Goal: Task Accomplishment & Management: Complete application form

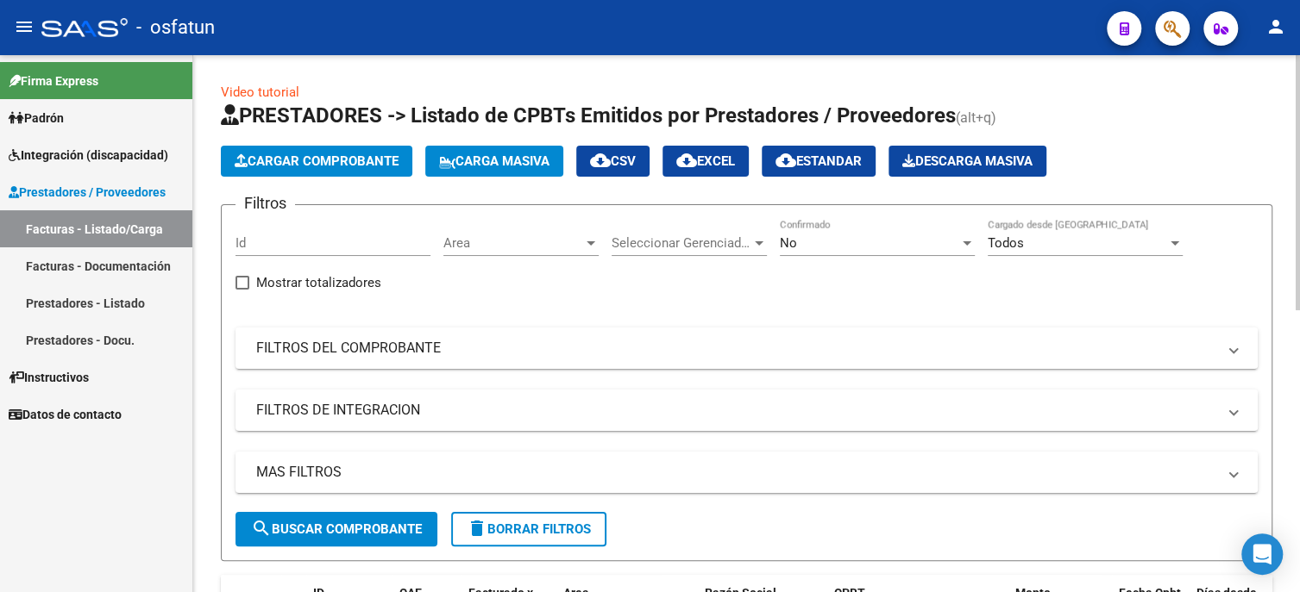
scroll to position [431, 0]
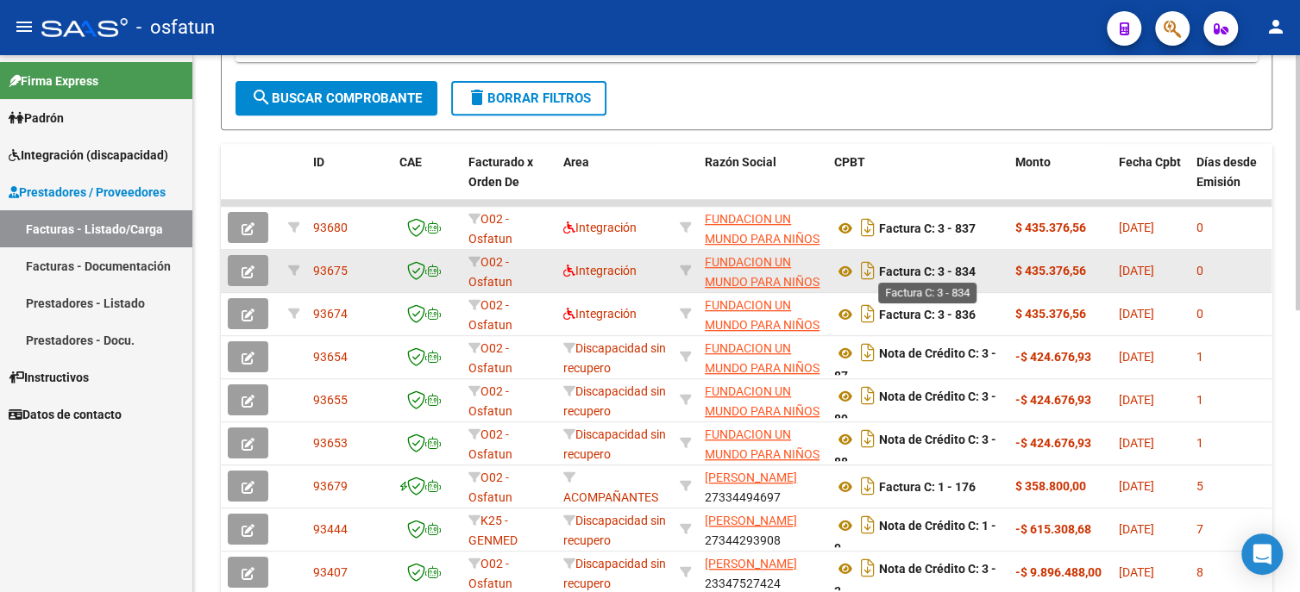
drag, startPoint x: 938, startPoint y: 268, endPoint x: 979, endPoint y: 268, distance: 40.5
click at [979, 268] on div "Factura C: 3 - 834" at bounding box center [917, 271] width 167 height 28
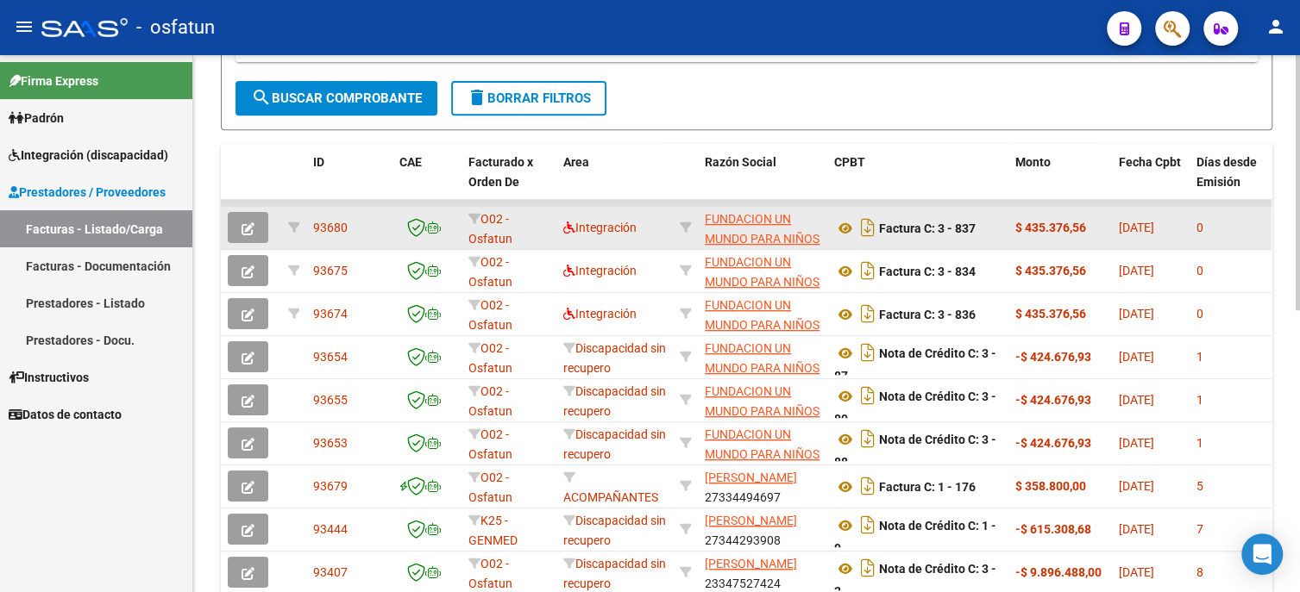
drag, startPoint x: 953, startPoint y: 223, endPoint x: 990, endPoint y: 224, distance: 37.1
click at [990, 224] on div "Factura C: 3 - 837" at bounding box center [917, 228] width 167 height 28
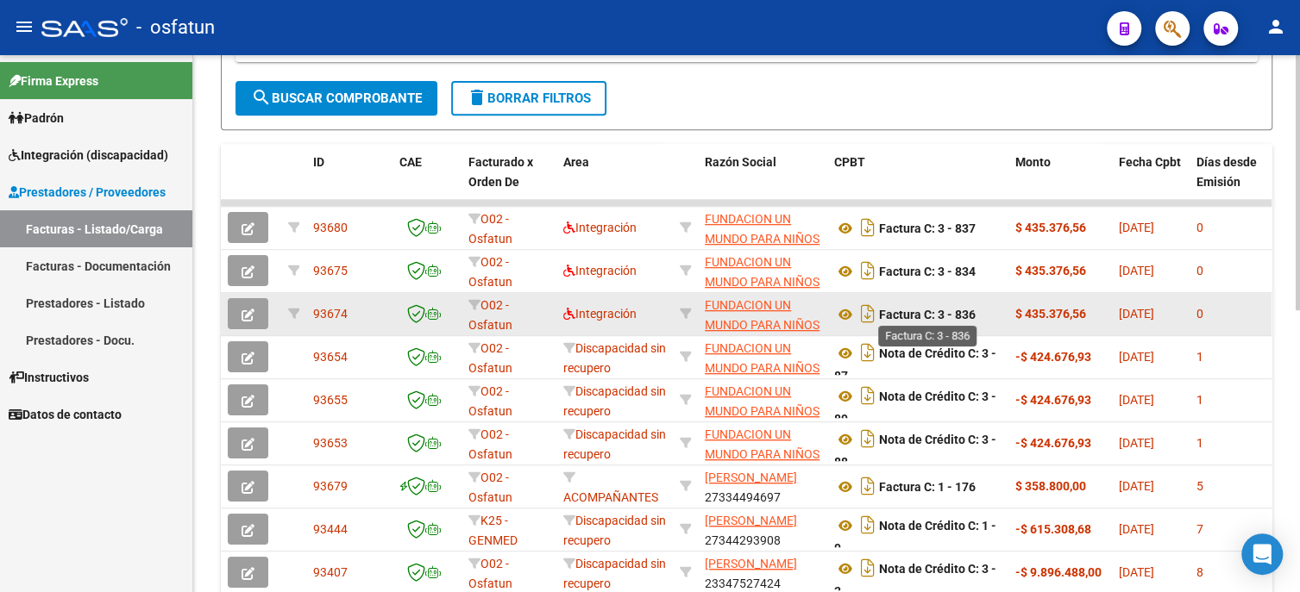
drag, startPoint x: 961, startPoint y: 312, endPoint x: 978, endPoint y: 312, distance: 17.2
click at [978, 312] on div "Factura C: 3 - 836" at bounding box center [917, 314] width 167 height 28
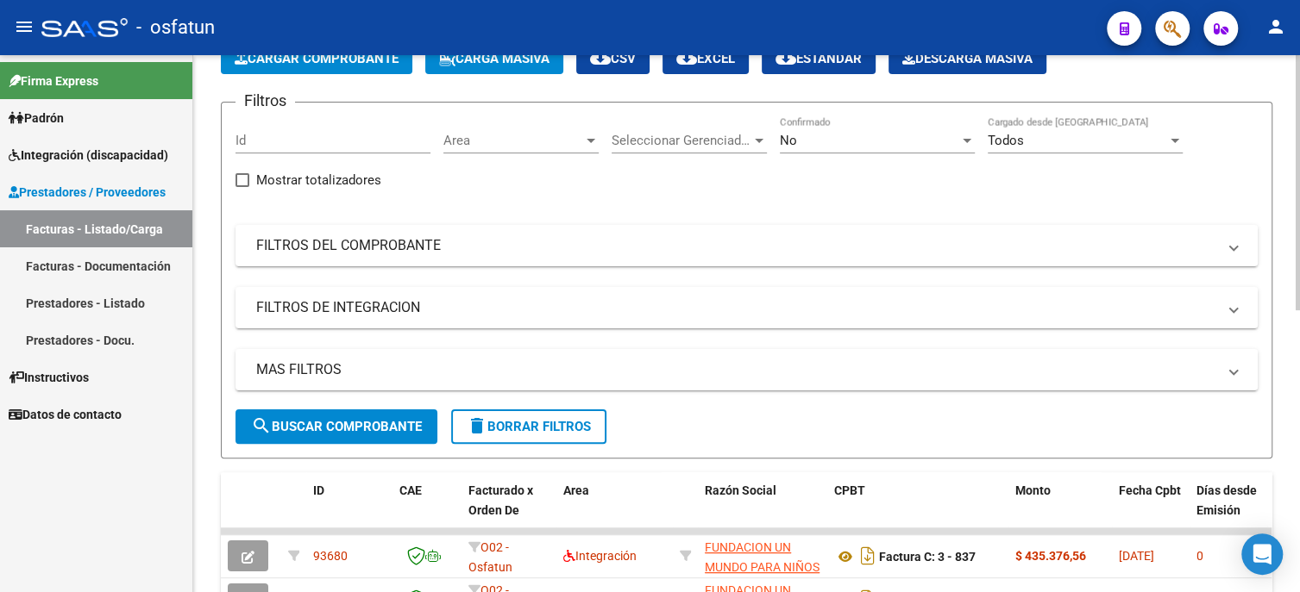
scroll to position [0, 0]
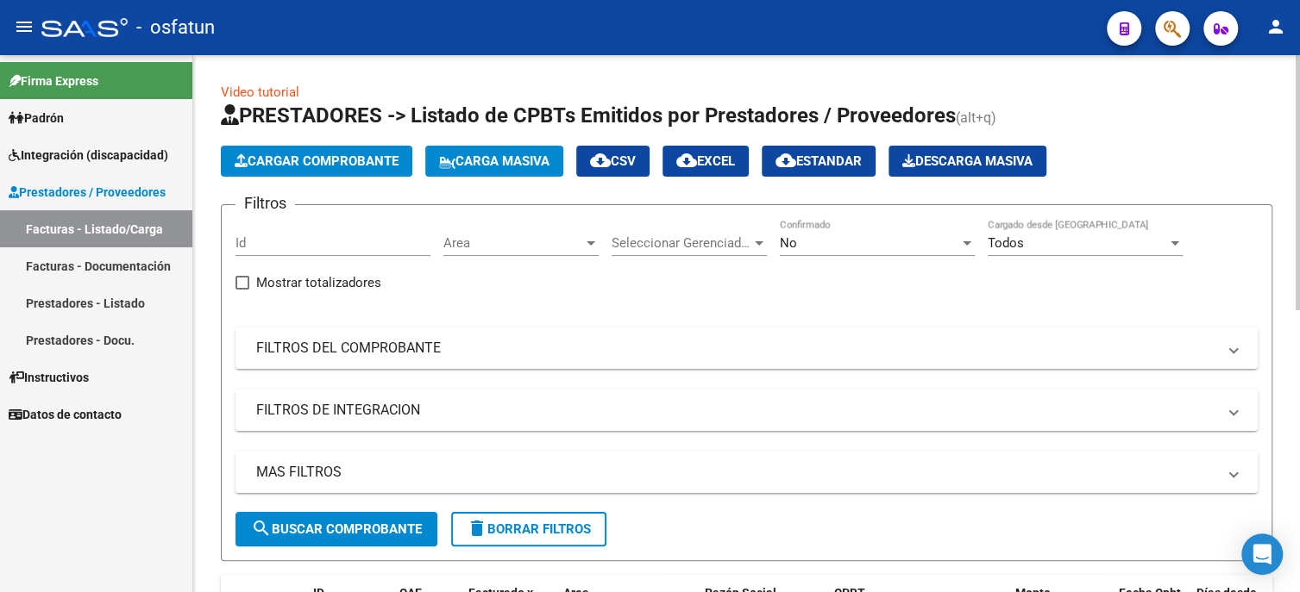
click at [331, 164] on span "Cargar Comprobante" at bounding box center [317, 162] width 164 height 16
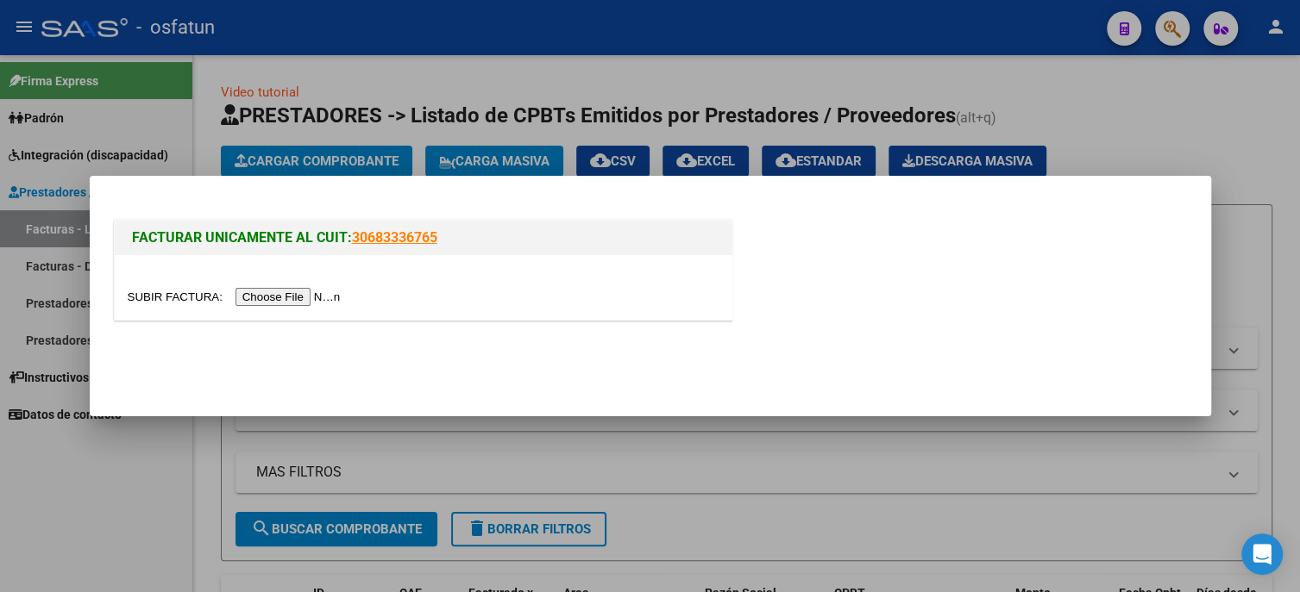
click at [323, 304] on input "file" at bounding box center [237, 297] width 218 height 18
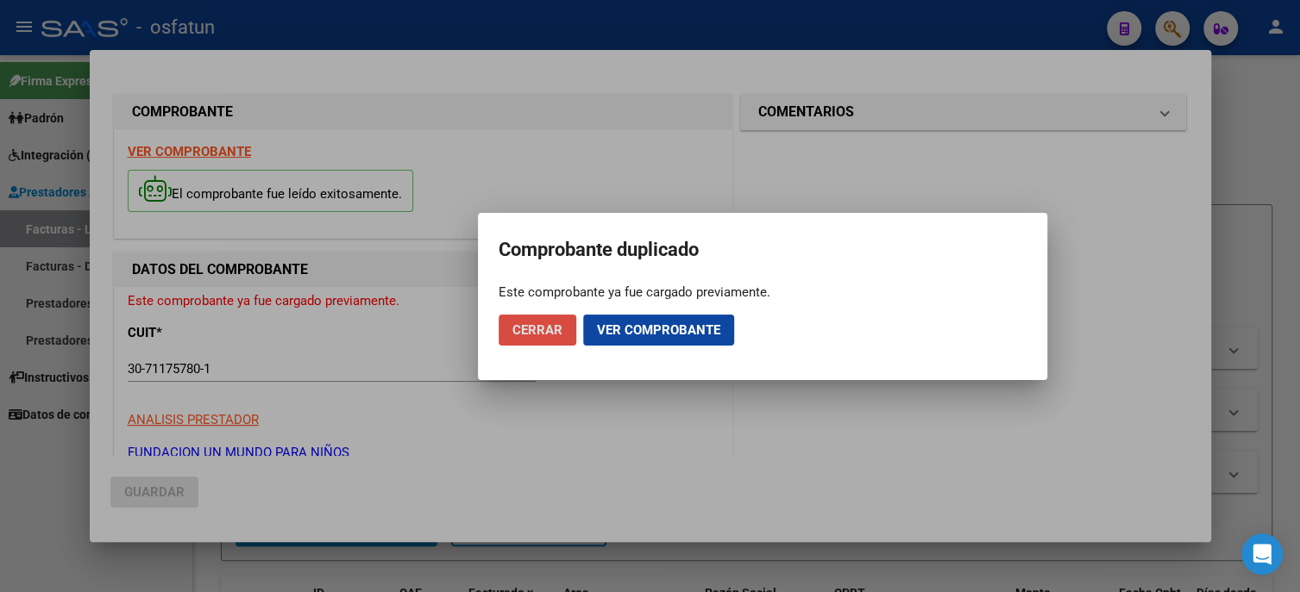
click at [526, 329] on span "Cerrar" at bounding box center [537, 331] width 50 height 16
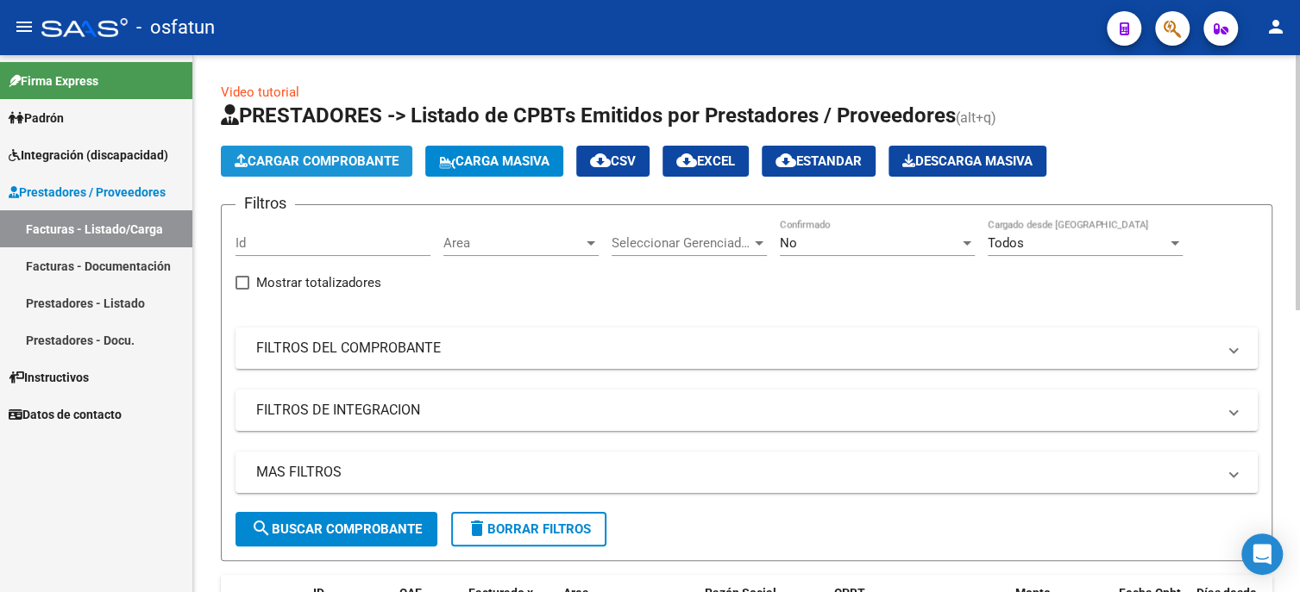
click at [336, 165] on span "Cargar Comprobante" at bounding box center [317, 162] width 164 height 16
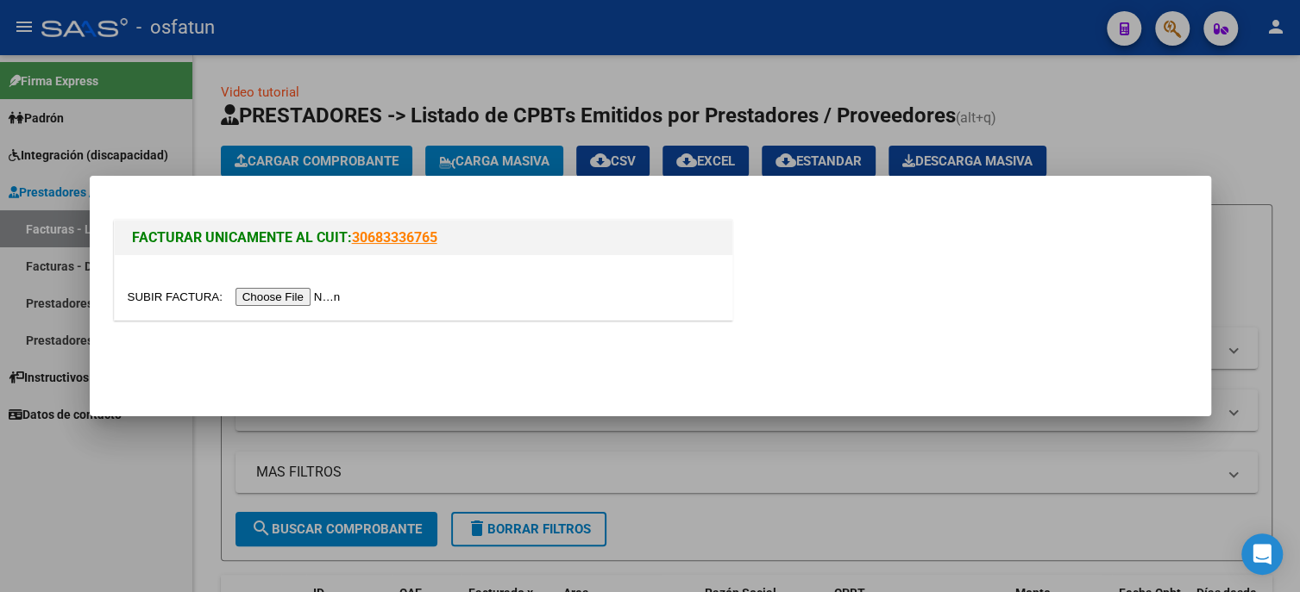
click at [303, 293] on input "file" at bounding box center [237, 297] width 218 height 18
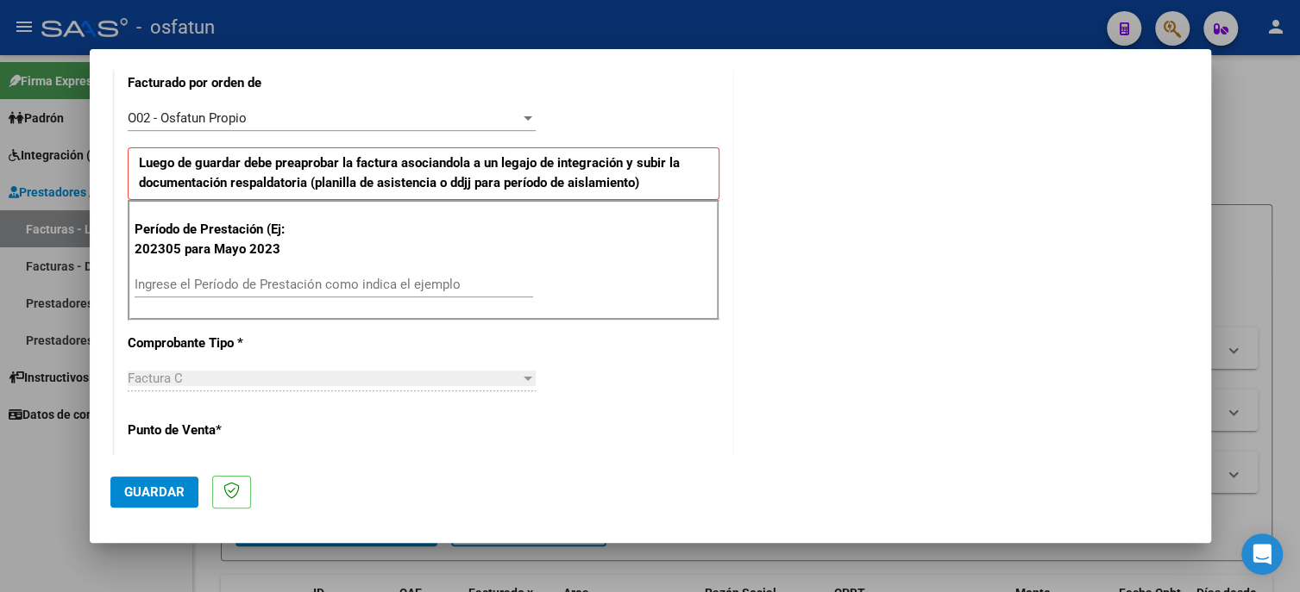
scroll to position [517, 0]
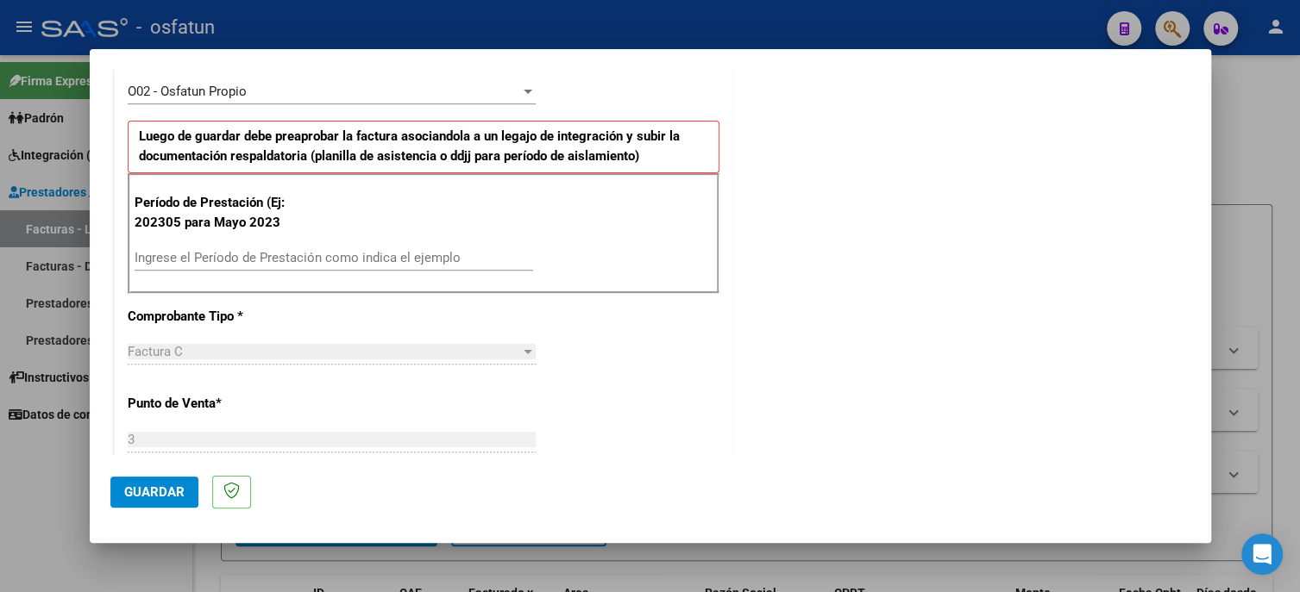
click at [298, 257] on input "Ingrese el Período de Prestación como indica el ejemplo" at bounding box center [334, 258] width 398 height 16
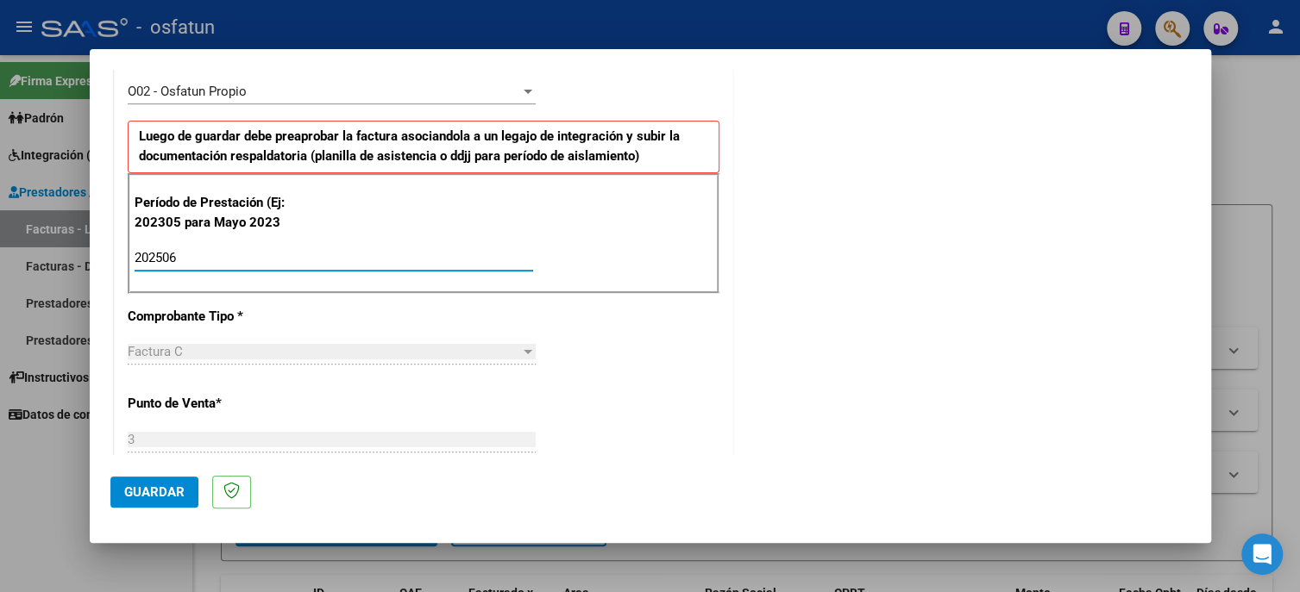
type input "202506"
click at [145, 499] on span "Guardar" at bounding box center [154, 493] width 60 height 16
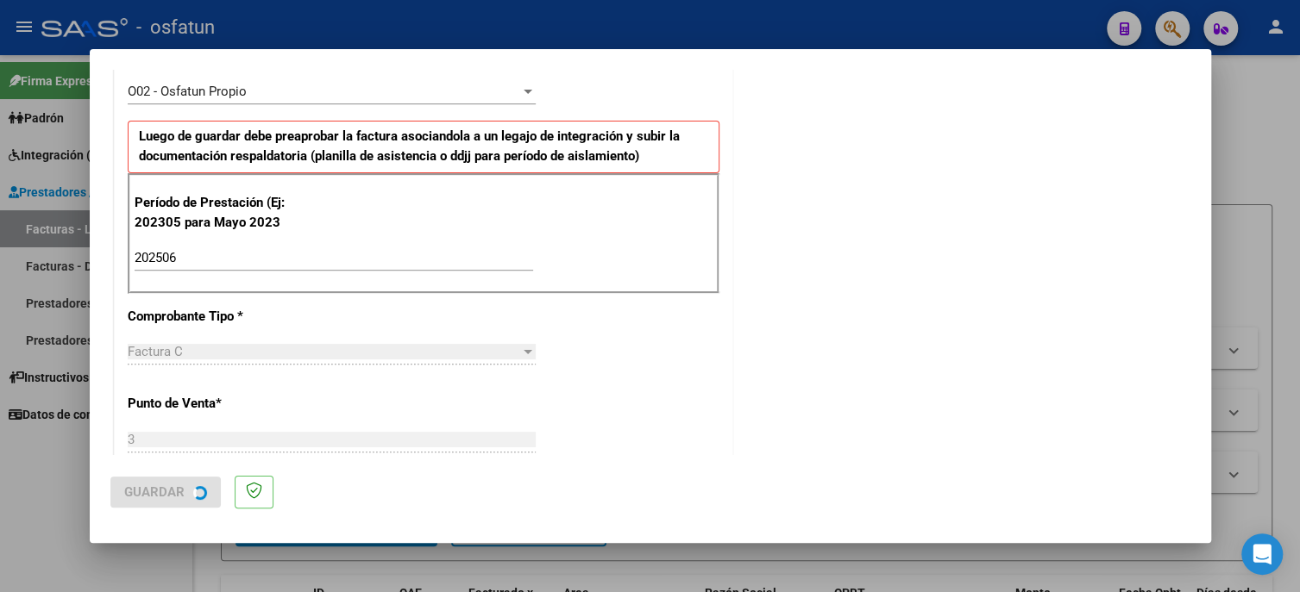
scroll to position [0, 0]
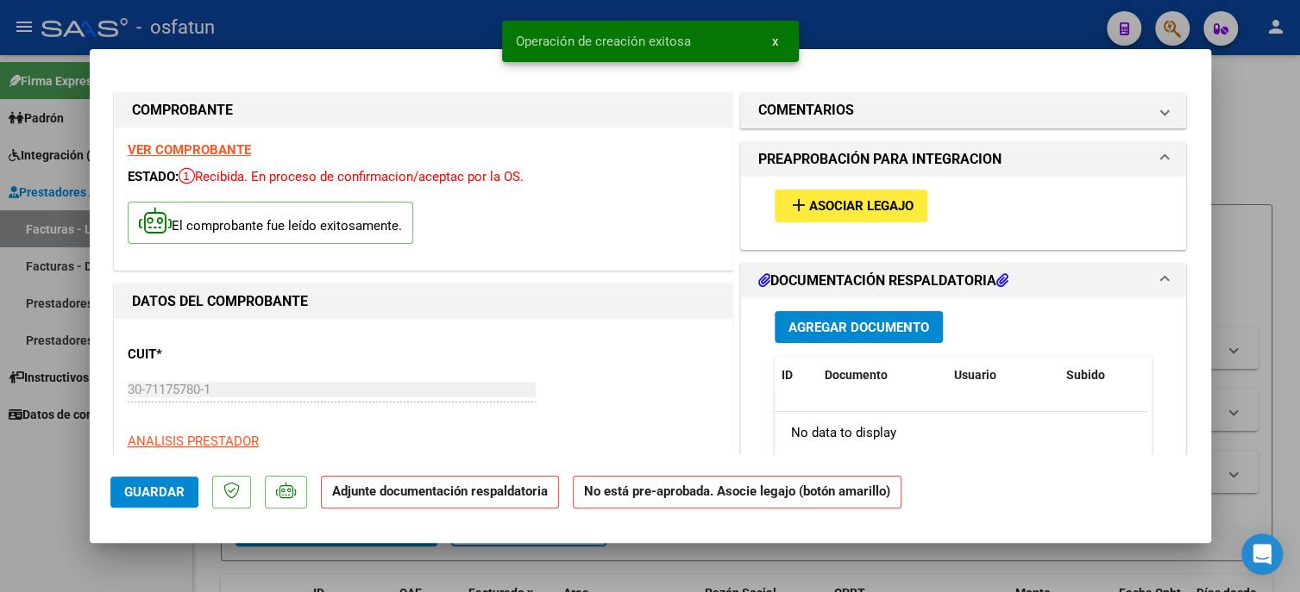
click at [821, 197] on button "add Asociar Legajo" at bounding box center [850, 206] width 153 height 32
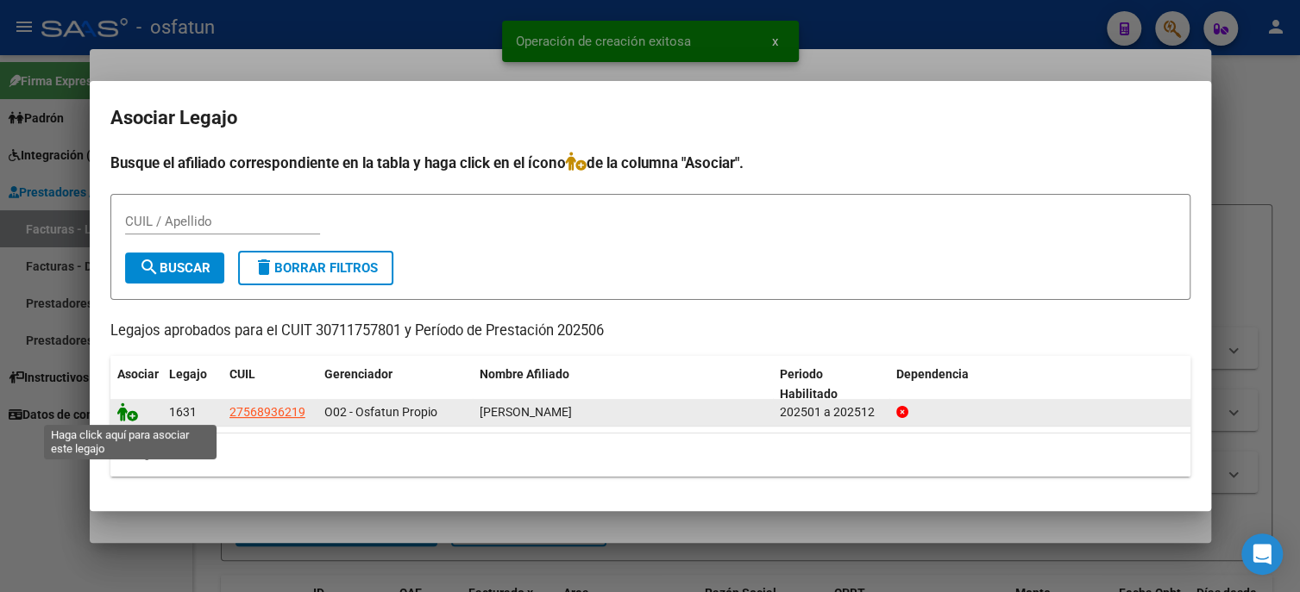
click at [122, 410] on icon at bounding box center [127, 412] width 21 height 19
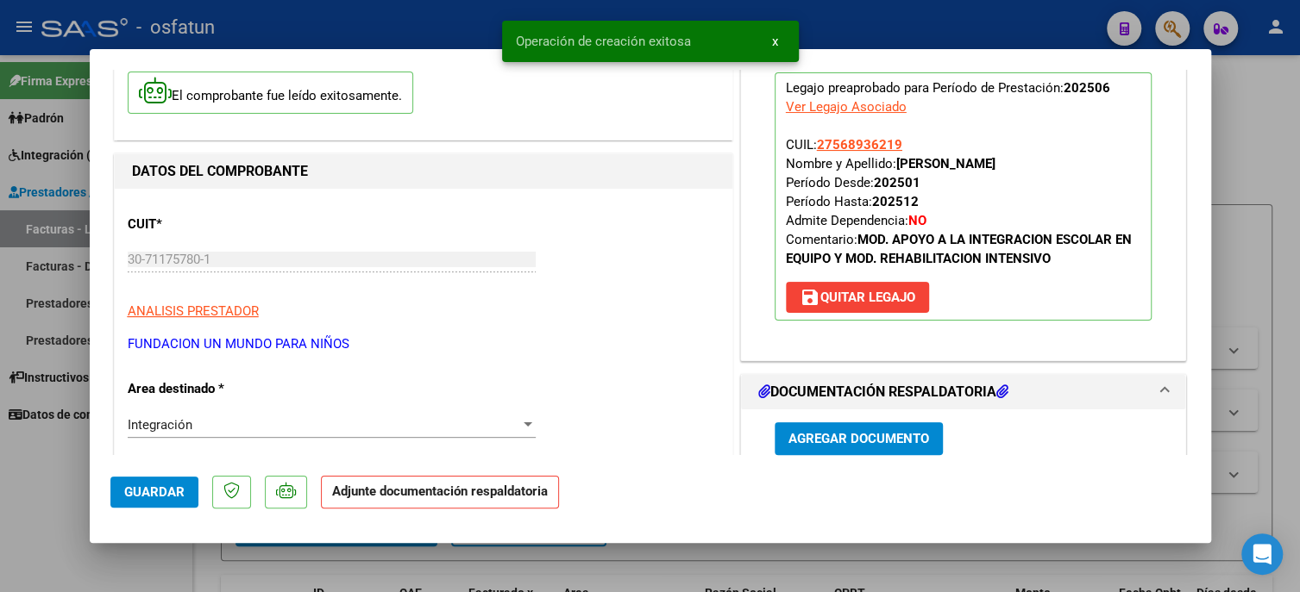
scroll to position [259, 0]
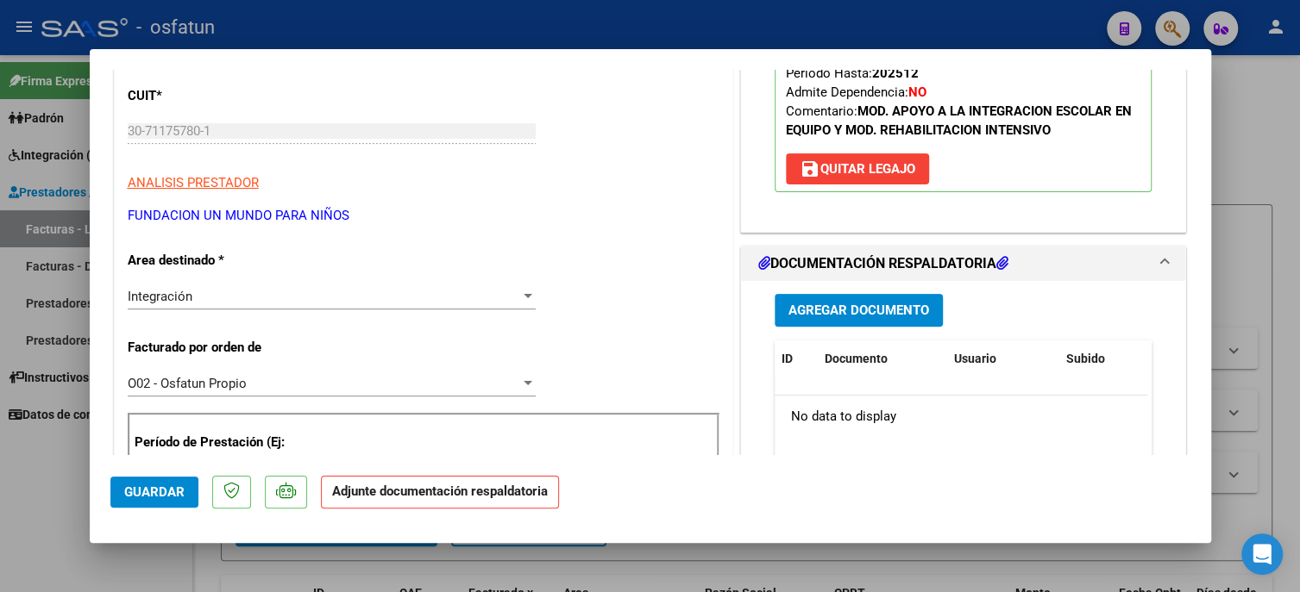
click at [135, 494] on span "Guardar" at bounding box center [154, 493] width 60 height 16
click at [42, 493] on div at bounding box center [650, 296] width 1300 height 592
type input "$ 0,00"
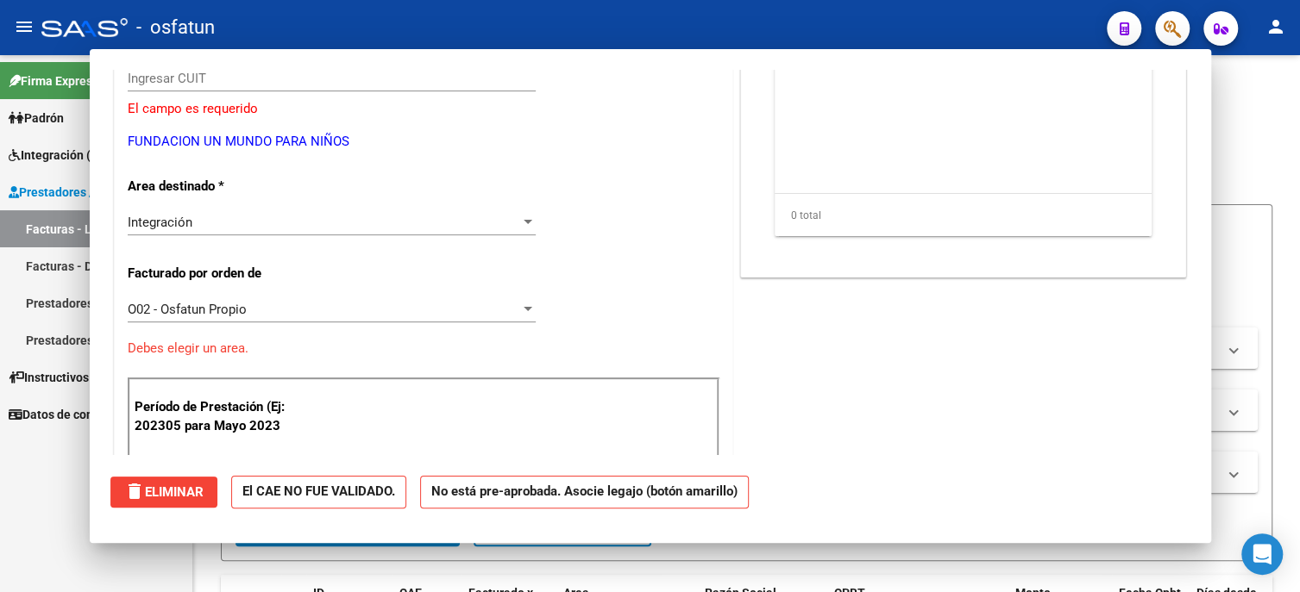
scroll to position [207, 0]
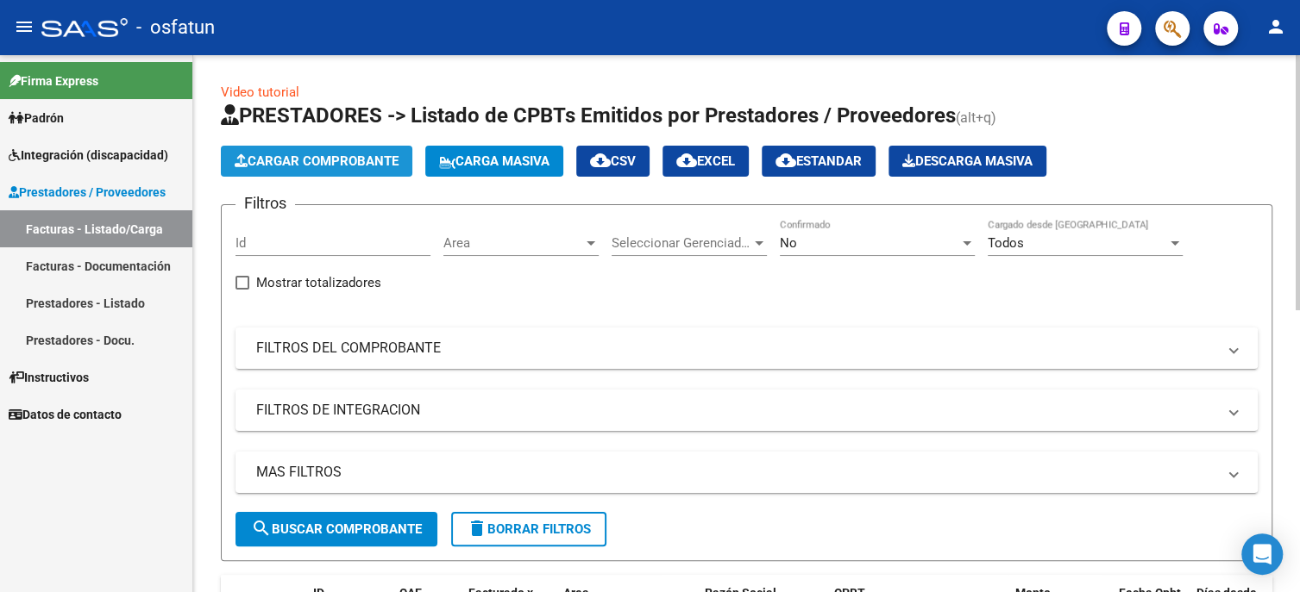
click at [320, 166] on span "Cargar Comprobante" at bounding box center [317, 162] width 164 height 16
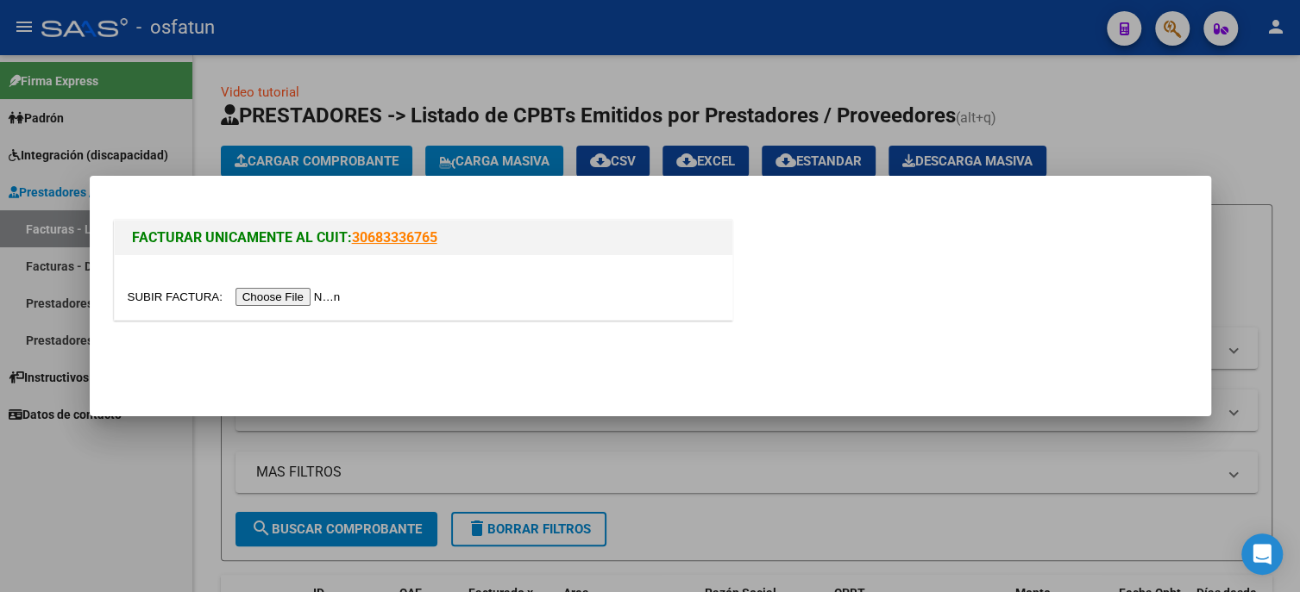
click at [294, 294] on input "file" at bounding box center [237, 297] width 218 height 18
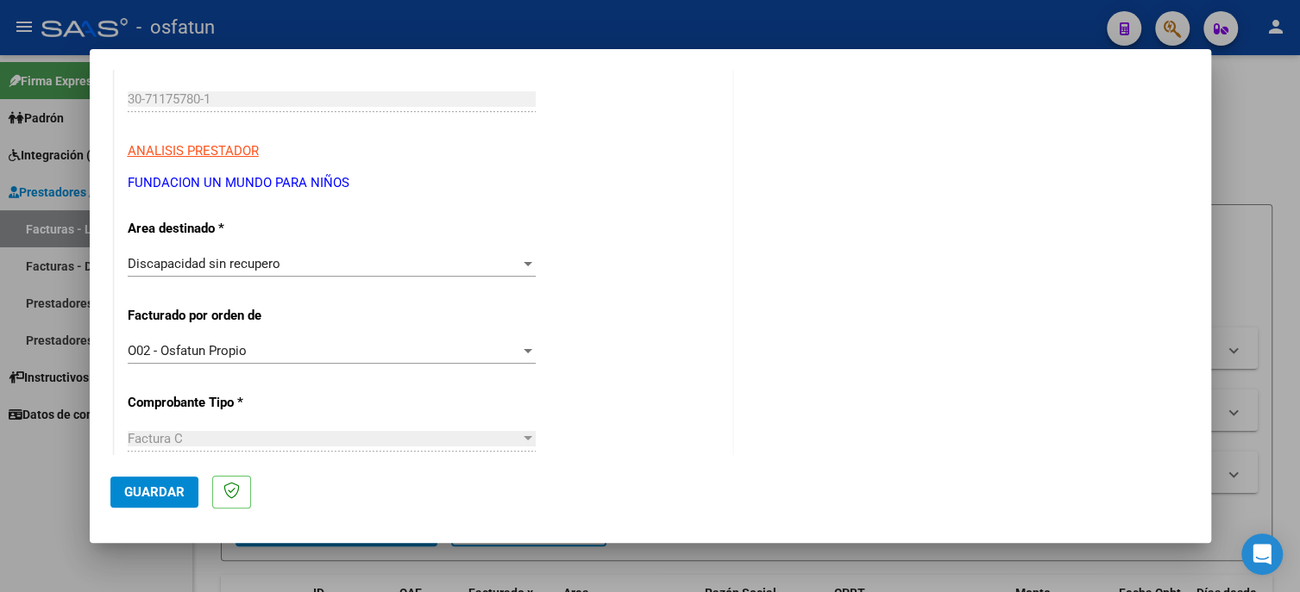
scroll to position [259, 0]
click at [288, 262] on div "Discapacidad sin recupero" at bounding box center [324, 263] width 392 height 16
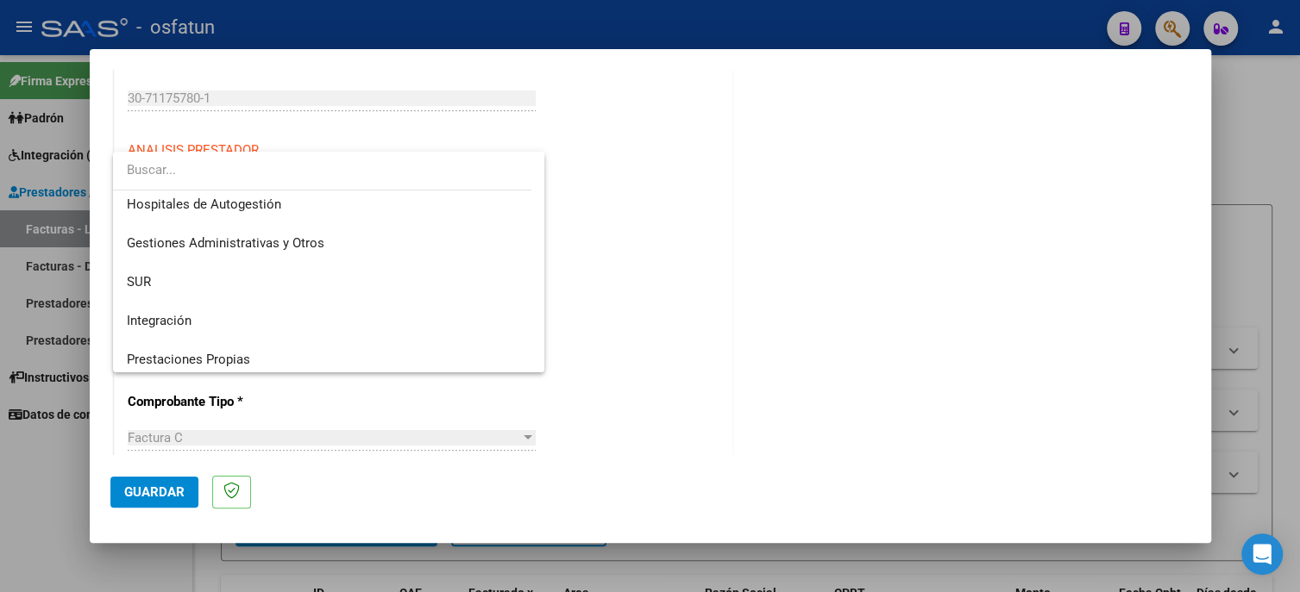
scroll to position [0, 0]
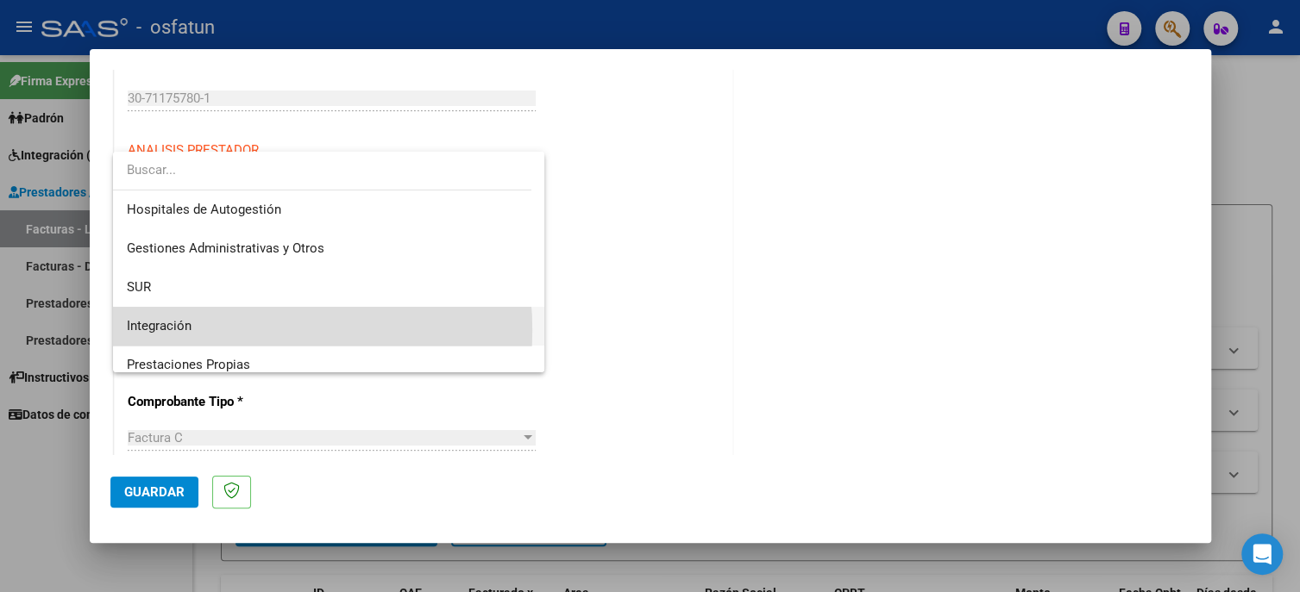
click at [209, 330] on span "Integración" at bounding box center [329, 326] width 404 height 39
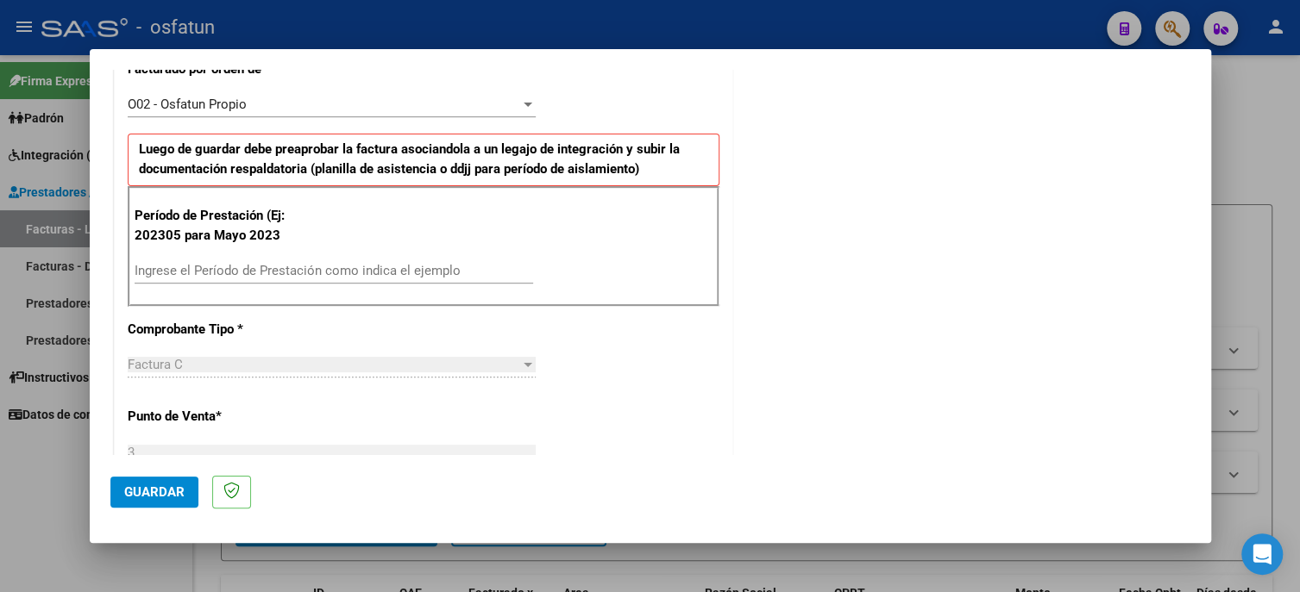
scroll to position [517, 0]
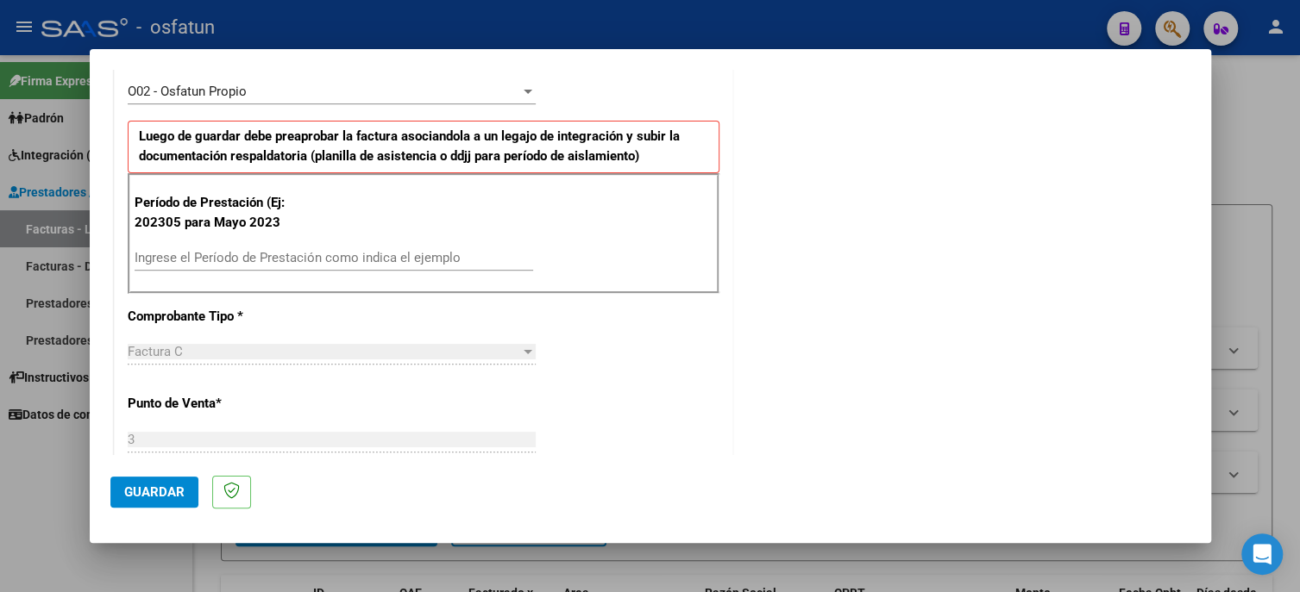
click at [266, 258] on input "Ingrese el Período de Prestación como indica el ejemplo" at bounding box center [334, 258] width 398 height 16
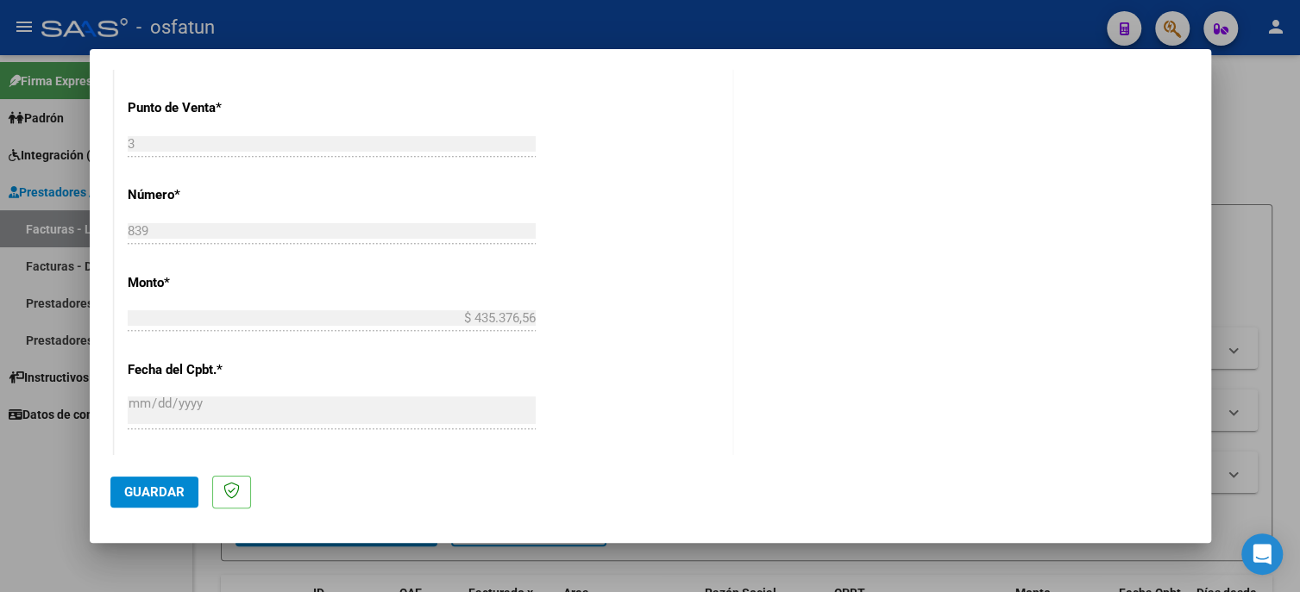
scroll to position [862, 0]
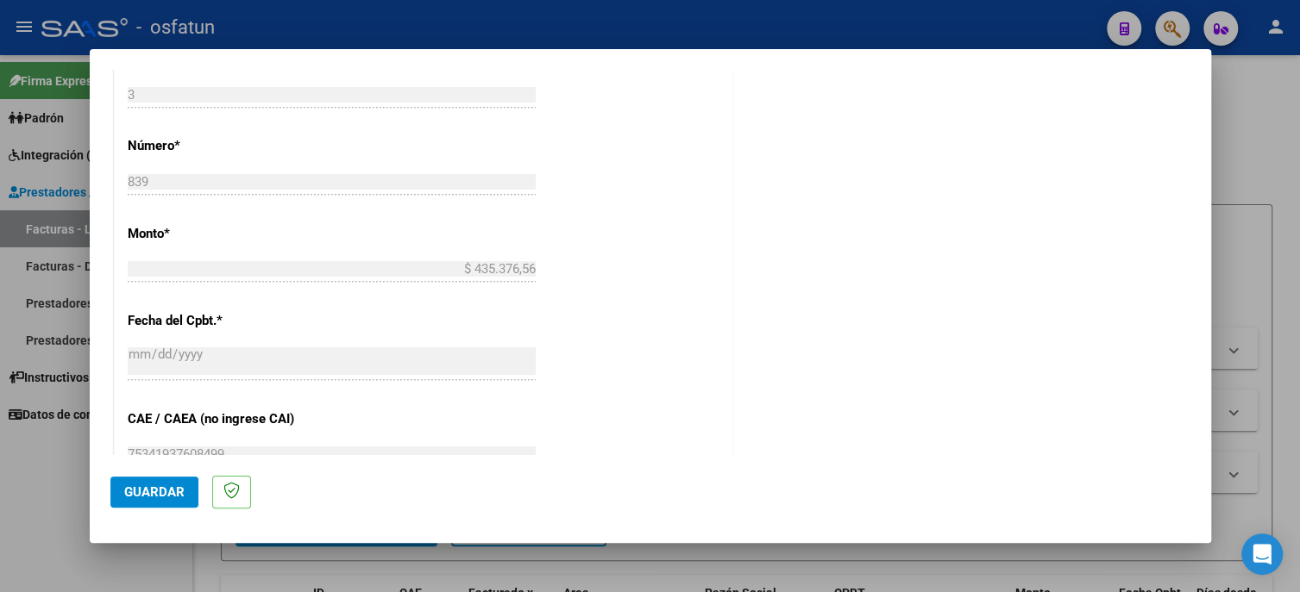
type input "202507"
click at [169, 489] on span "Guardar" at bounding box center [154, 493] width 60 height 16
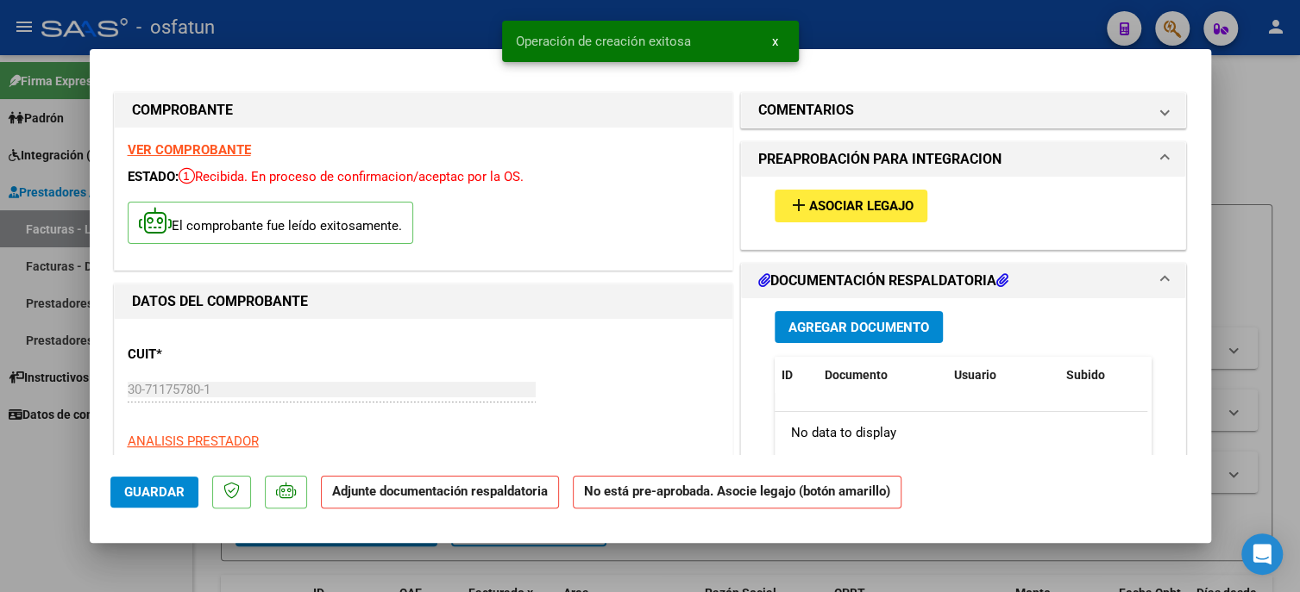
click at [893, 193] on button "add Asociar Legajo" at bounding box center [850, 206] width 153 height 32
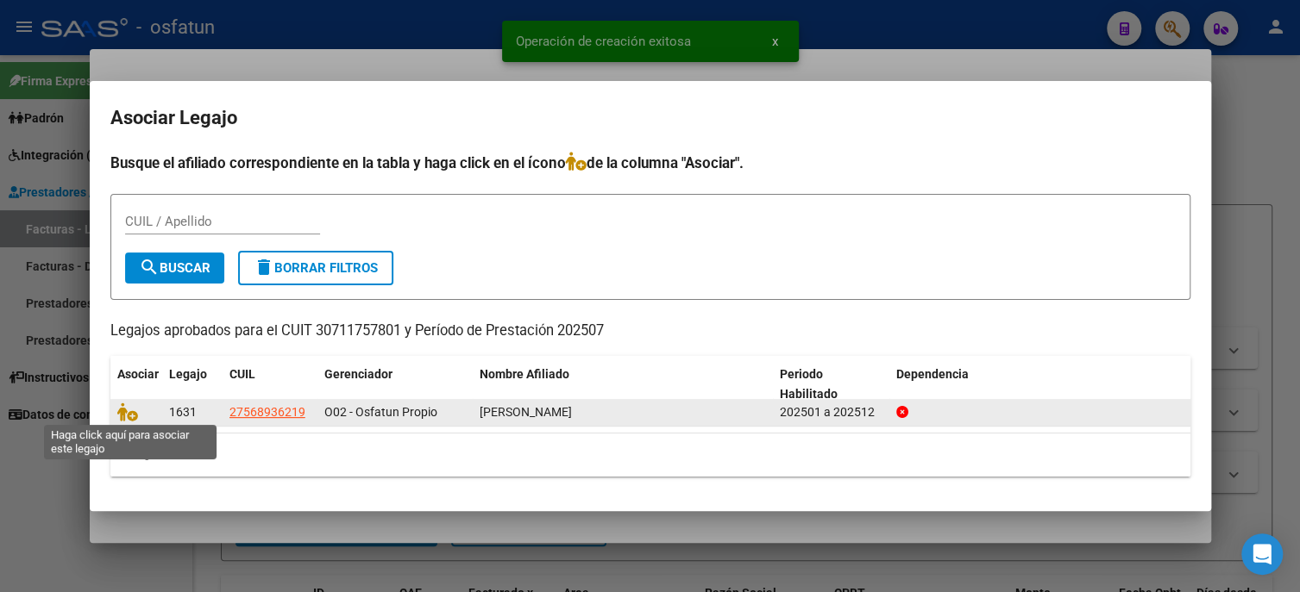
click at [136, 413] on span at bounding box center [130, 413] width 26 height 14
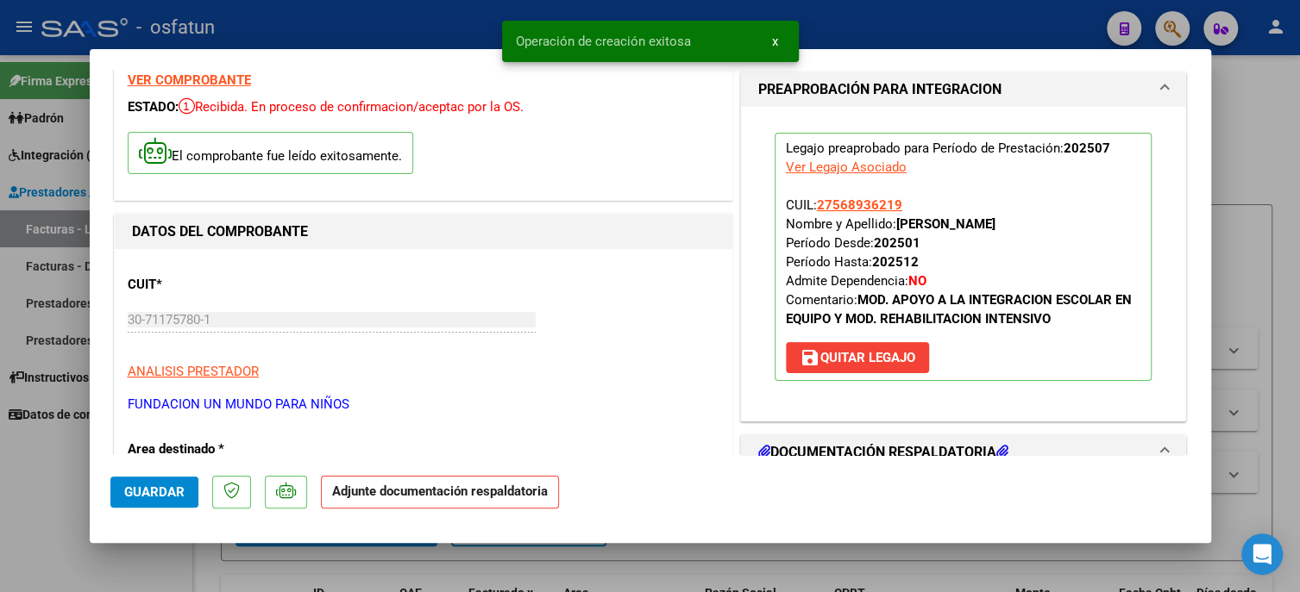
scroll to position [172, 0]
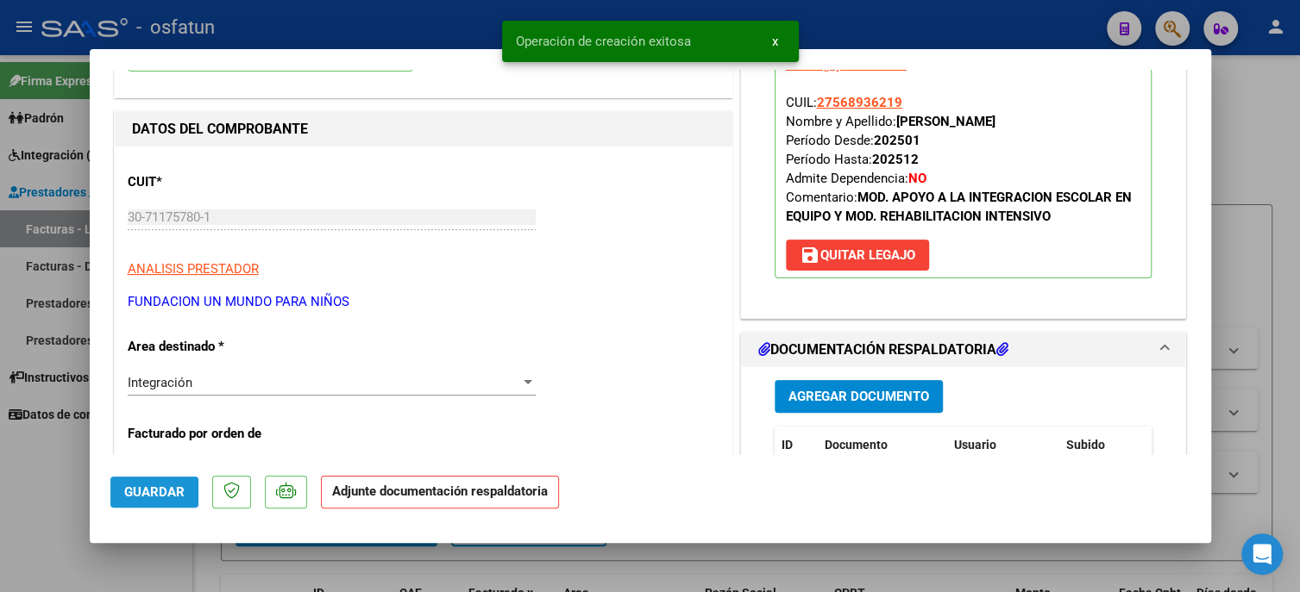
click at [144, 501] on button "Guardar" at bounding box center [154, 492] width 88 height 31
click at [136, 482] on button "Guardar" at bounding box center [154, 492] width 88 height 31
click at [46, 532] on div at bounding box center [650, 296] width 1300 height 592
type input "$ 0,00"
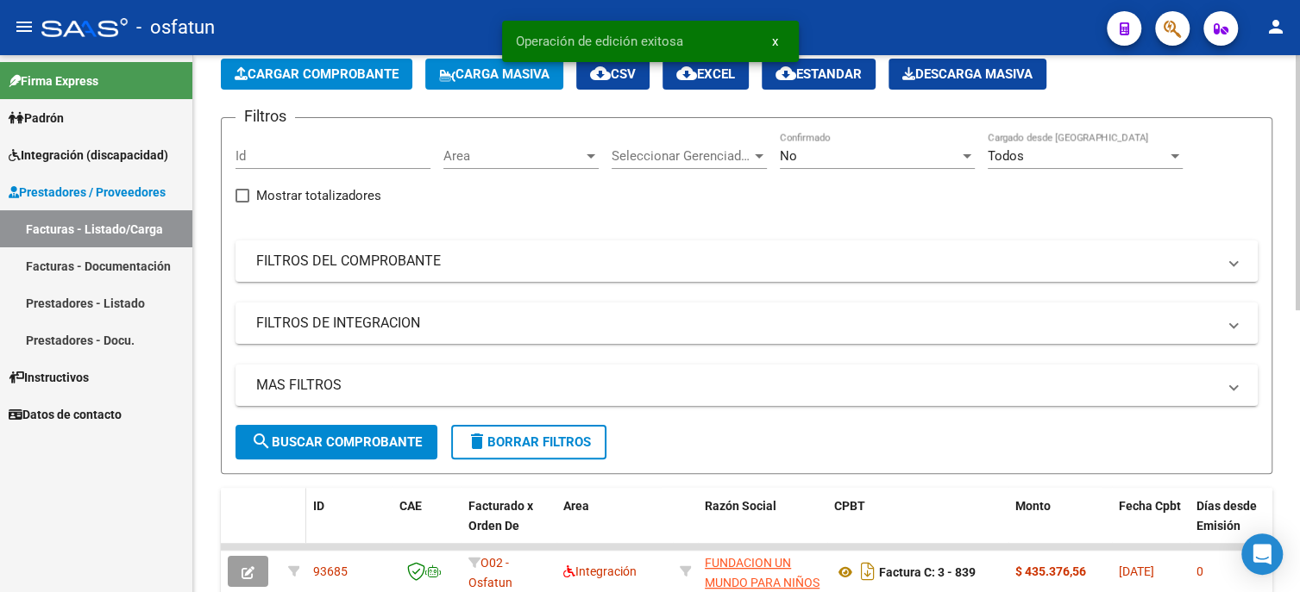
scroll to position [0, 0]
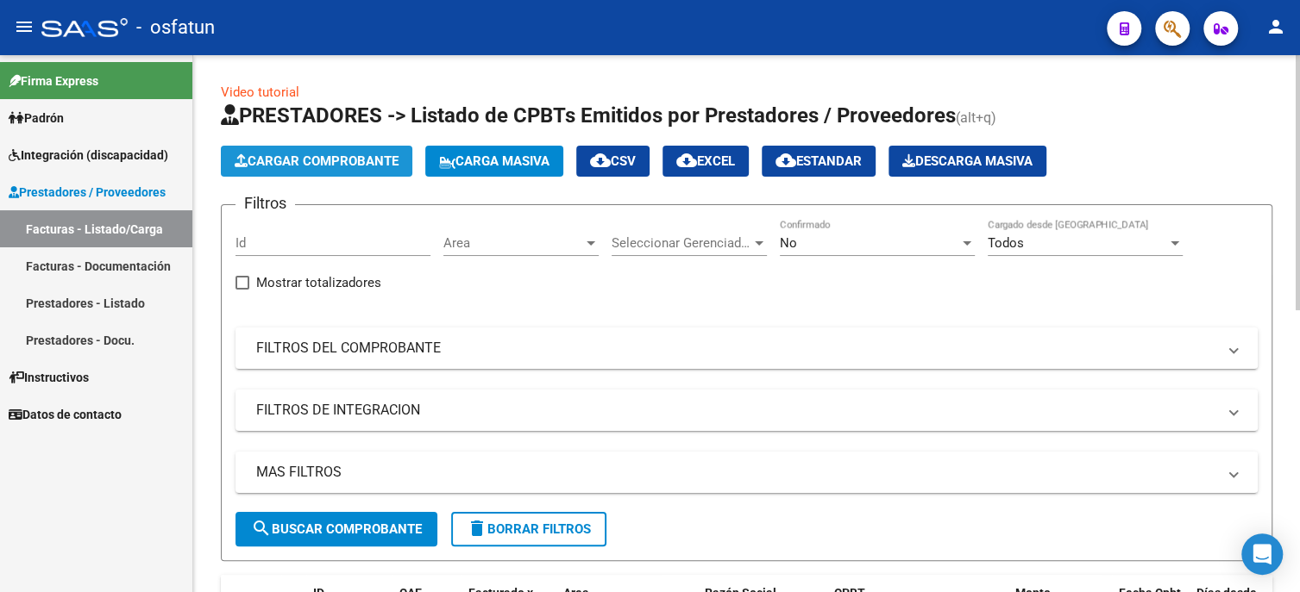
click at [335, 160] on span "Cargar Comprobante" at bounding box center [317, 162] width 164 height 16
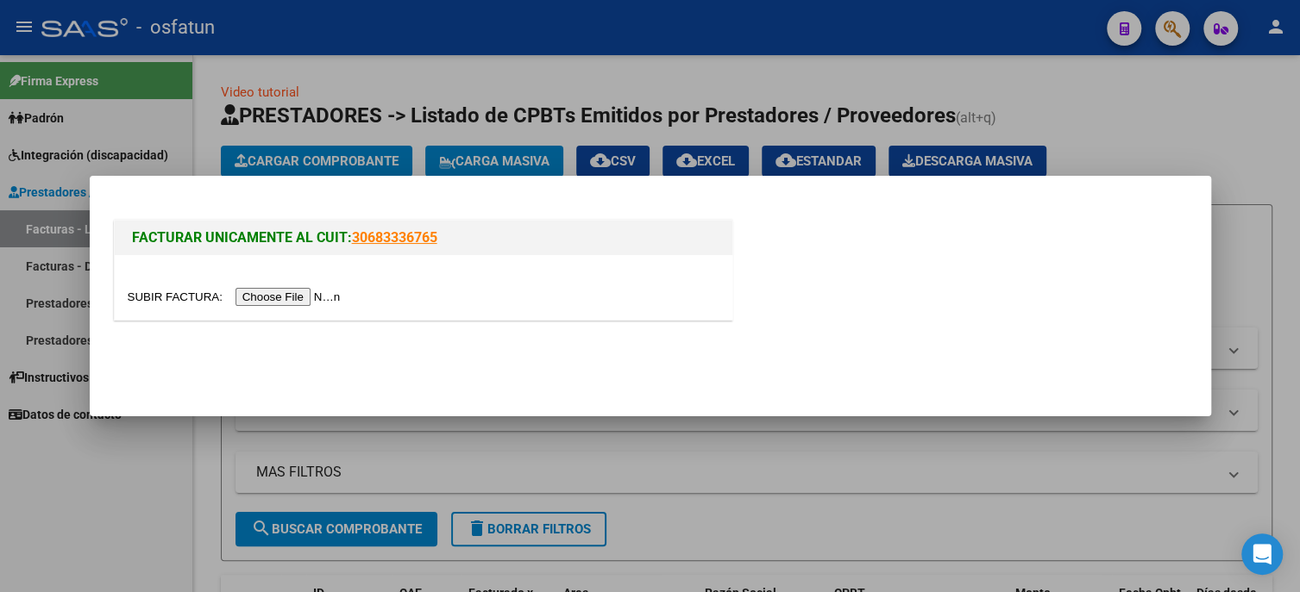
click at [315, 300] on input "file" at bounding box center [237, 297] width 218 height 18
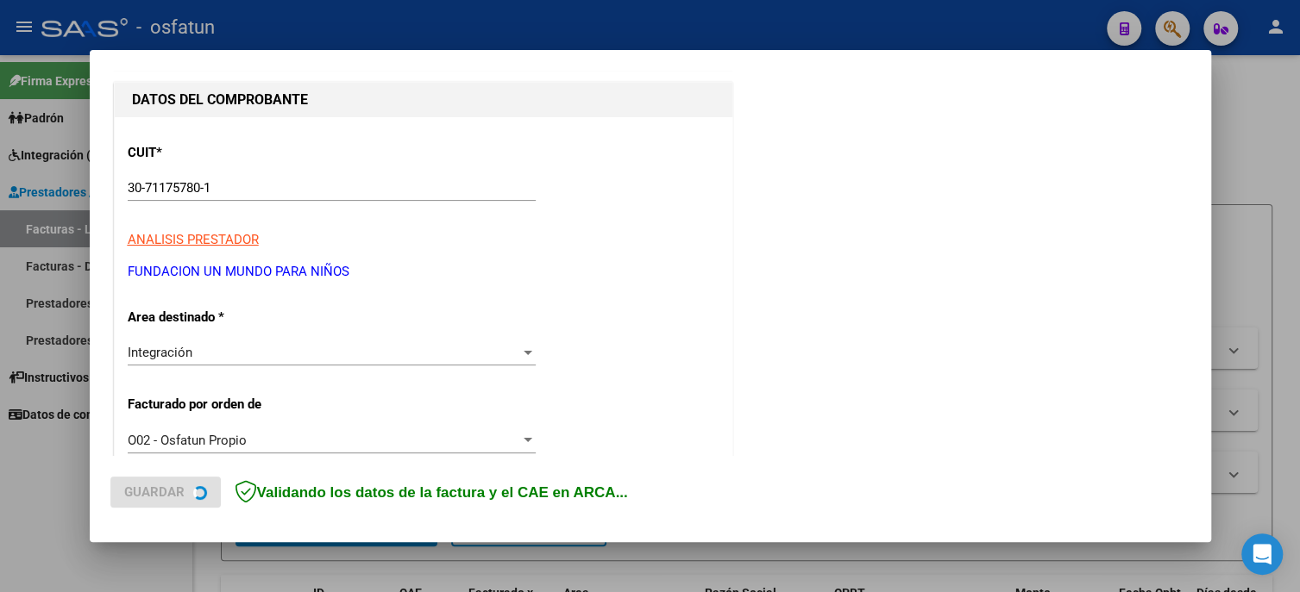
scroll to position [172, 0]
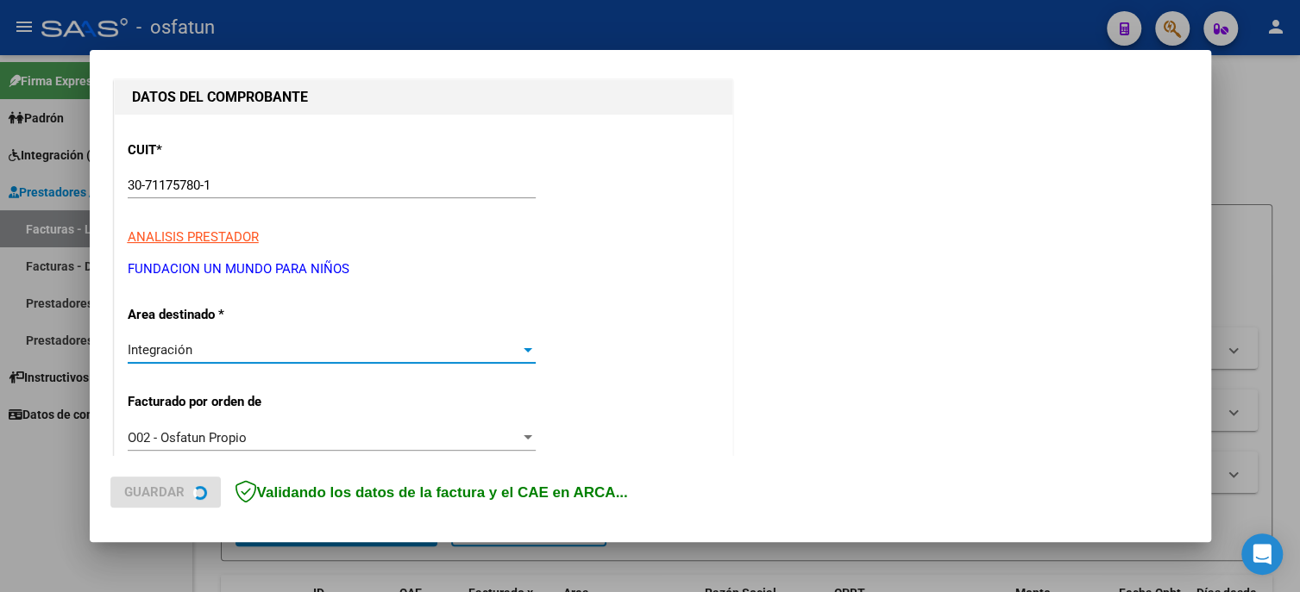
click at [212, 348] on div "Integración" at bounding box center [324, 350] width 392 height 16
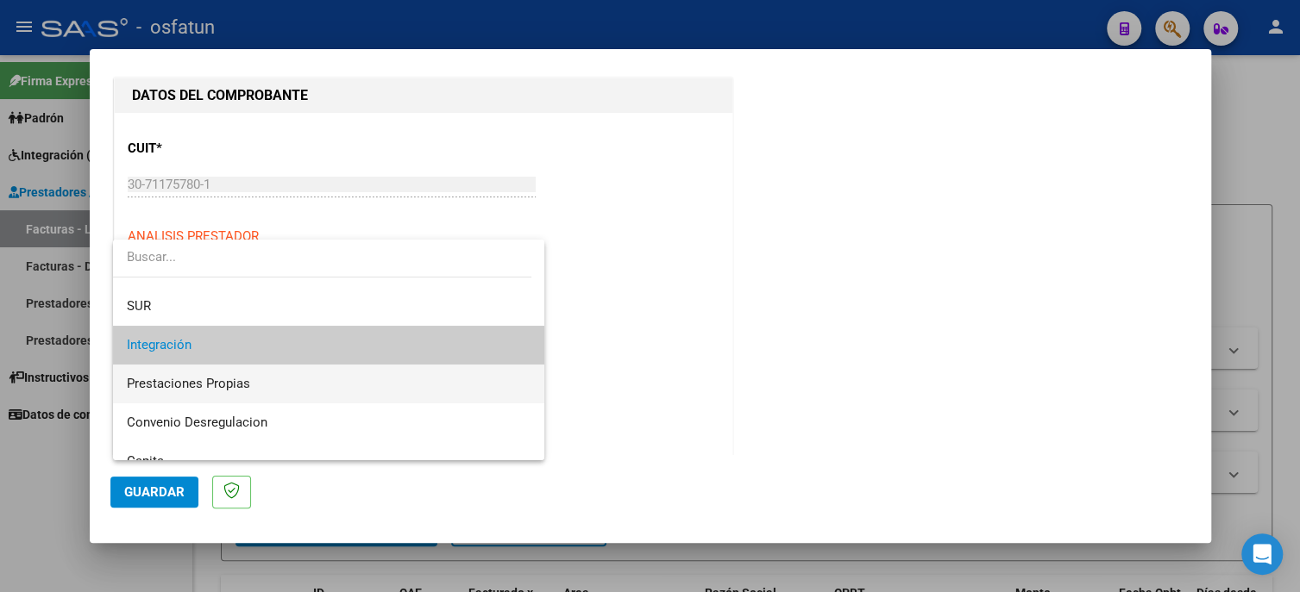
scroll to position [86, 0]
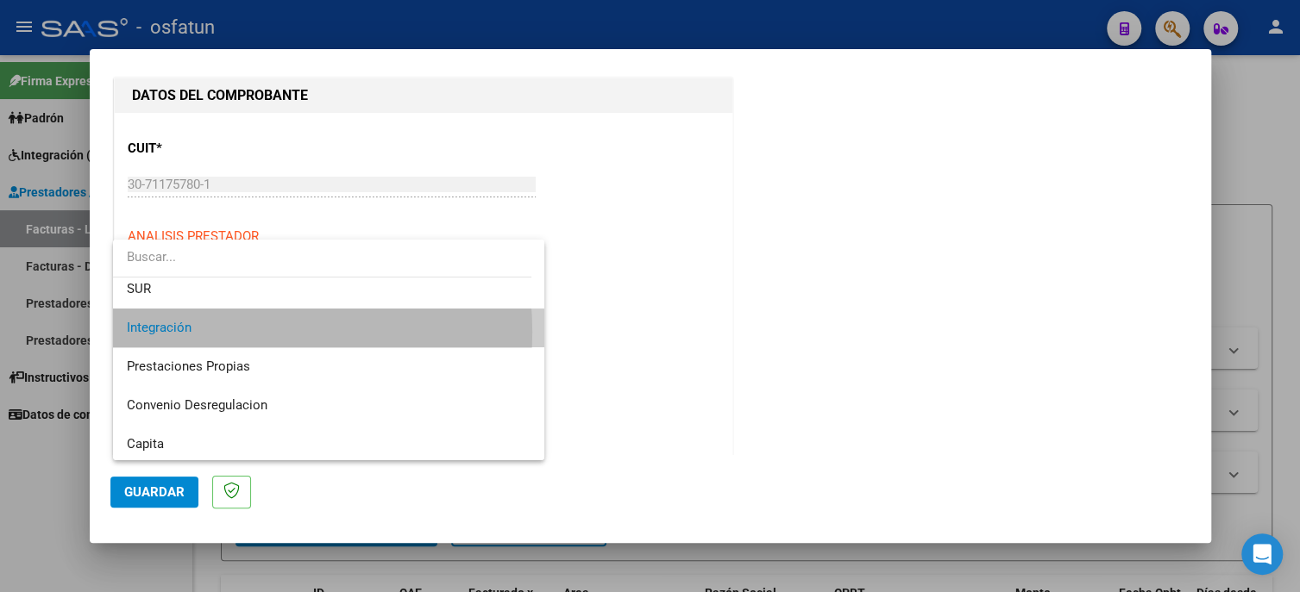
click at [221, 332] on span "Integración" at bounding box center [329, 328] width 404 height 39
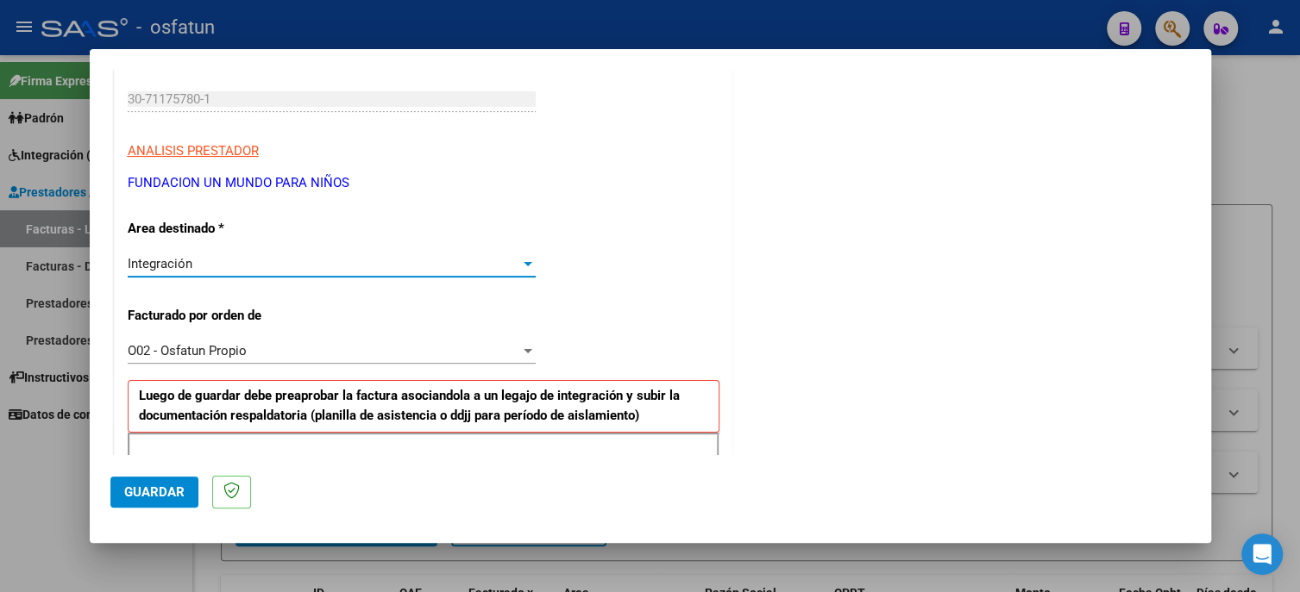
scroll to position [259, 0]
click at [191, 260] on div "Integración" at bounding box center [324, 263] width 392 height 16
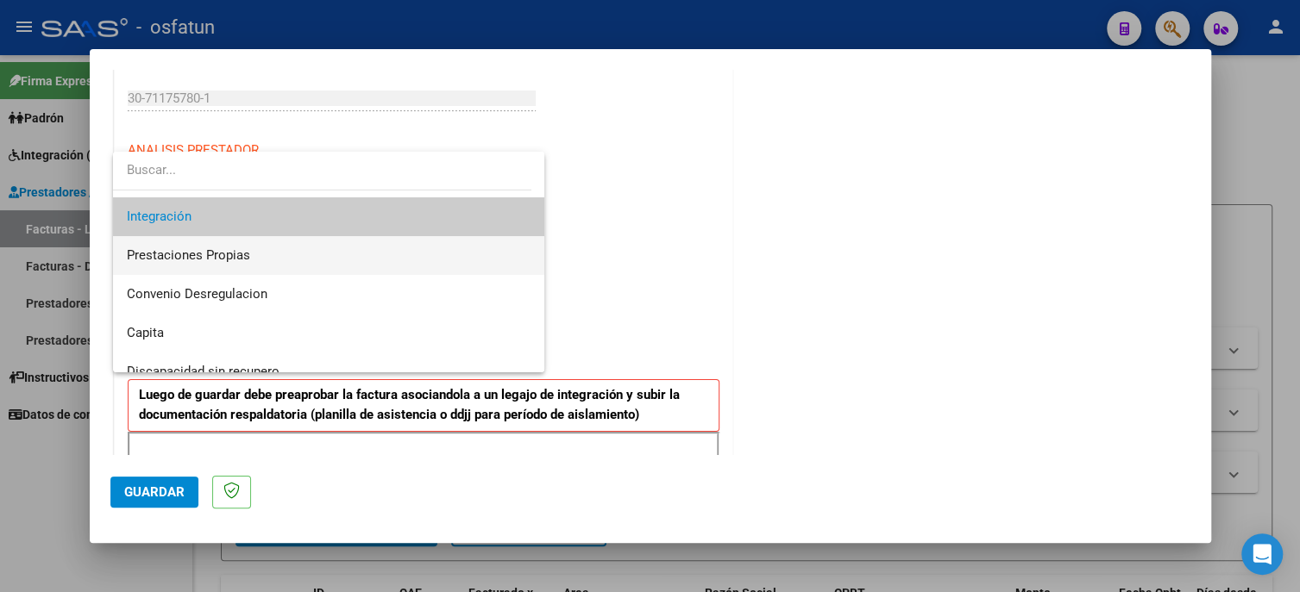
scroll to position [150, 0]
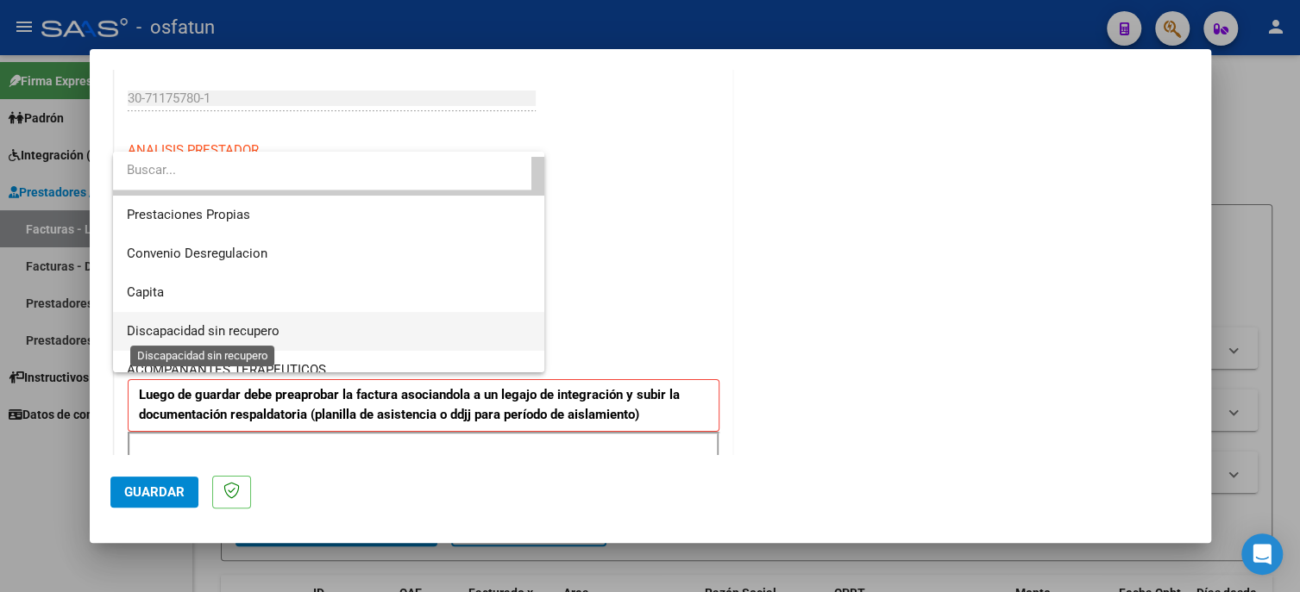
click at [244, 336] on span "Discapacidad sin recupero" at bounding box center [203, 331] width 153 height 16
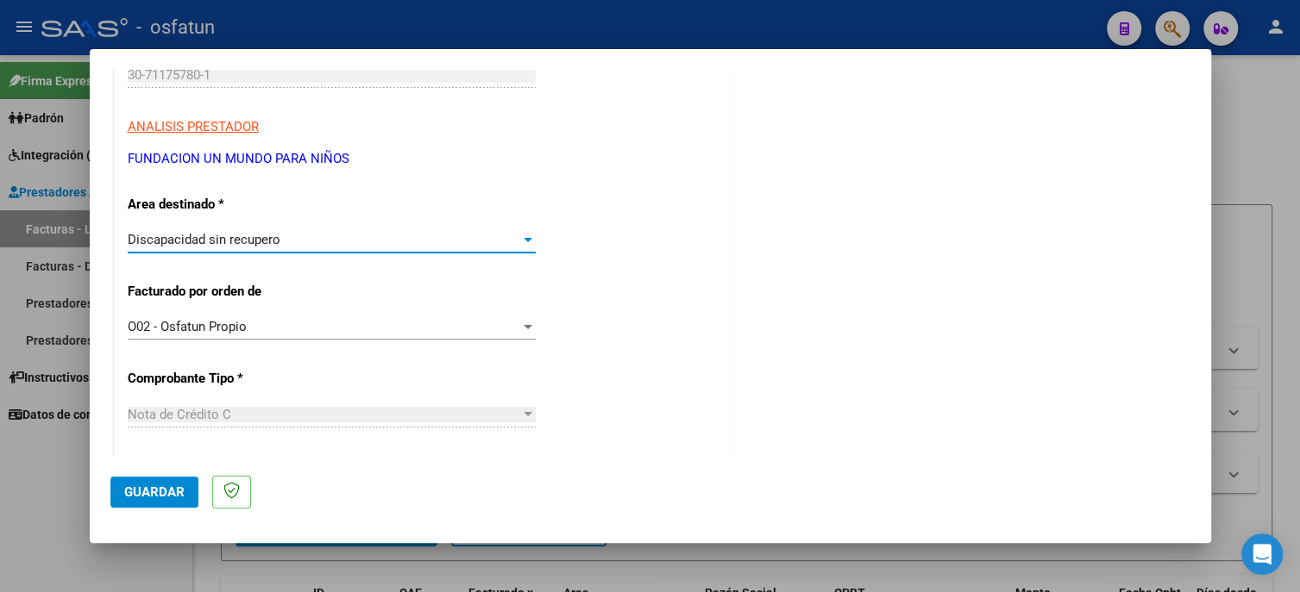
scroll to position [281, 0]
click at [166, 489] on span "Guardar" at bounding box center [154, 493] width 60 height 16
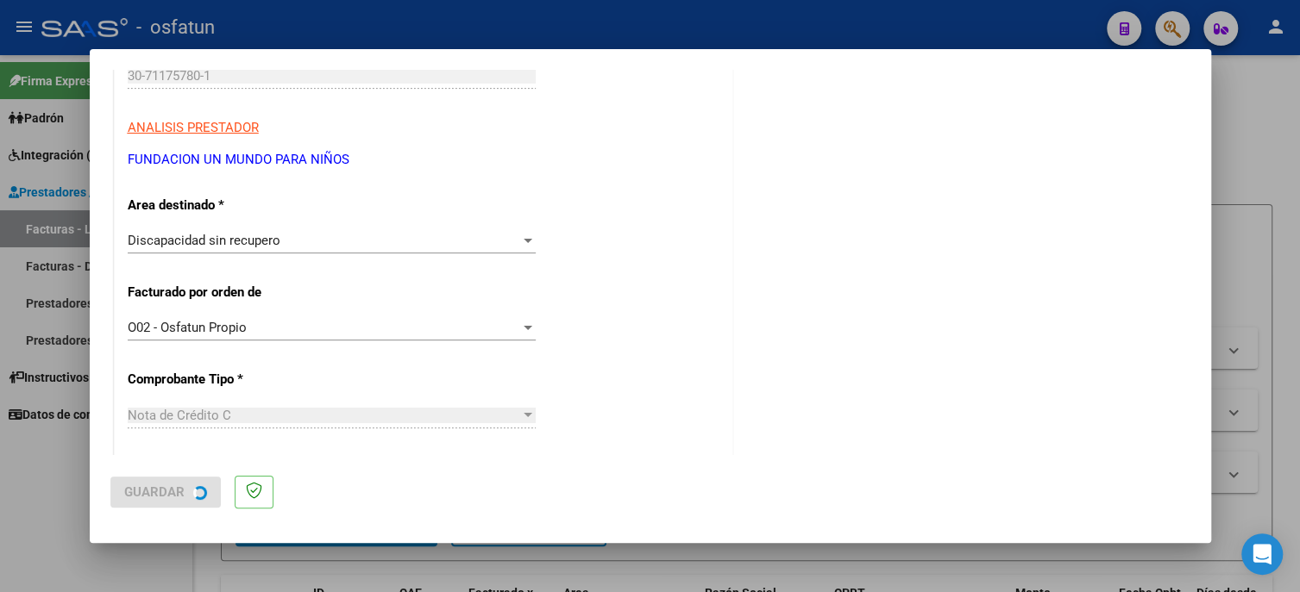
scroll to position [0, 0]
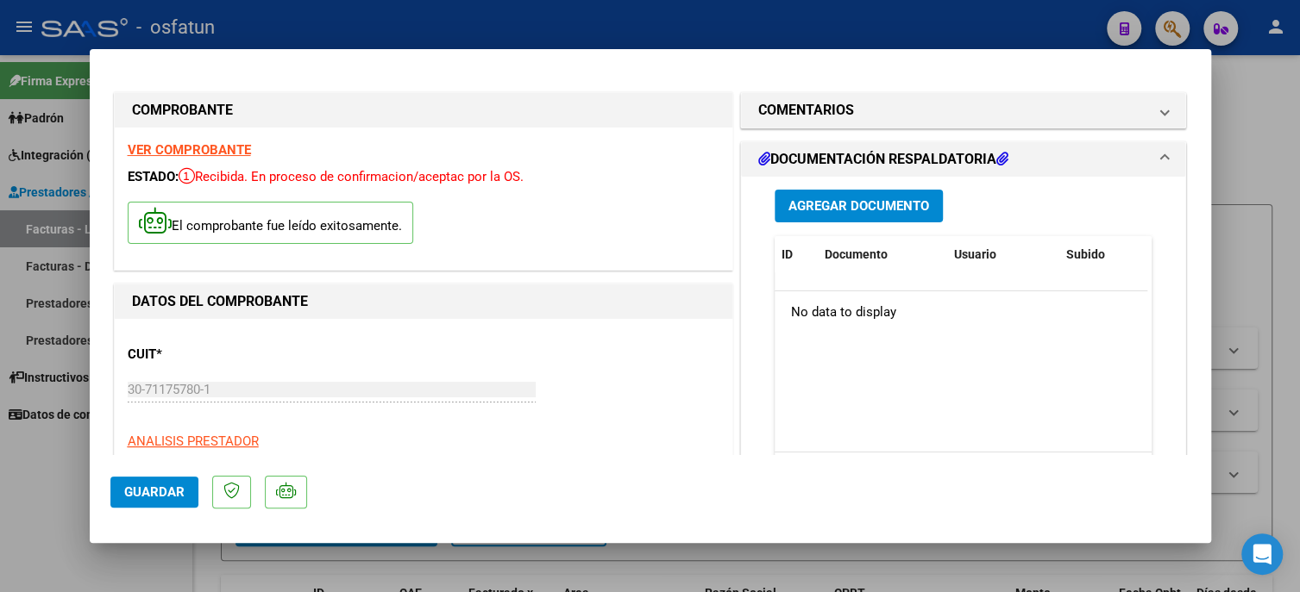
click at [127, 493] on span "Guardar" at bounding box center [154, 493] width 60 height 16
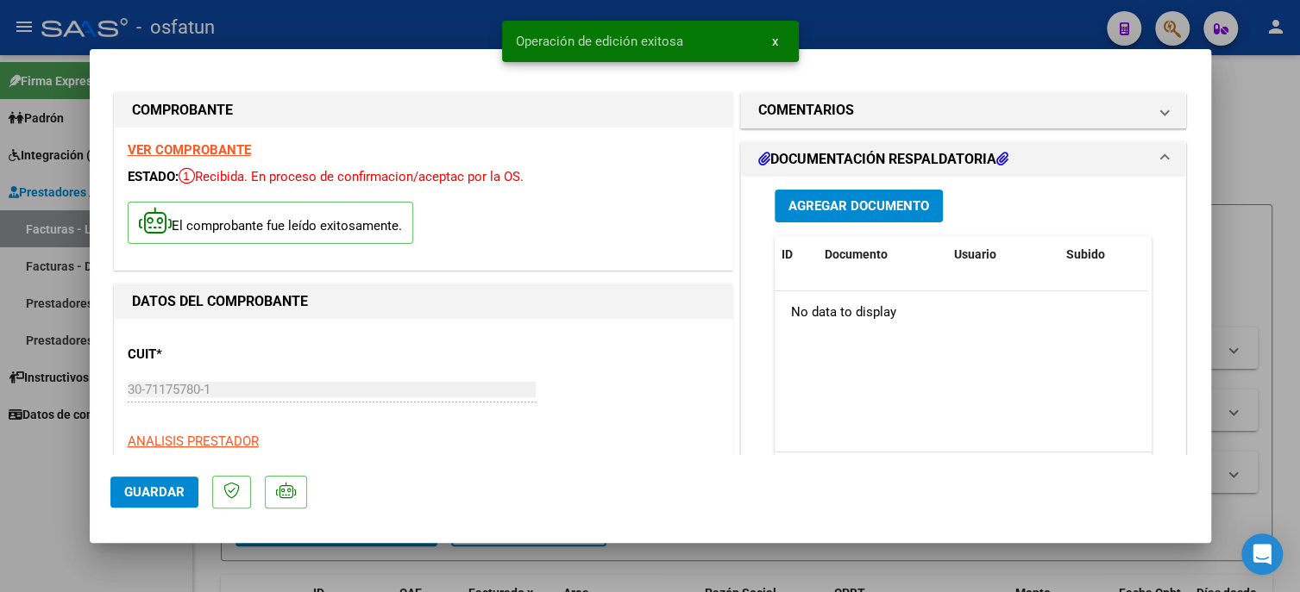
click at [47, 495] on div at bounding box center [650, 296] width 1300 height 592
type input "$ 0,00"
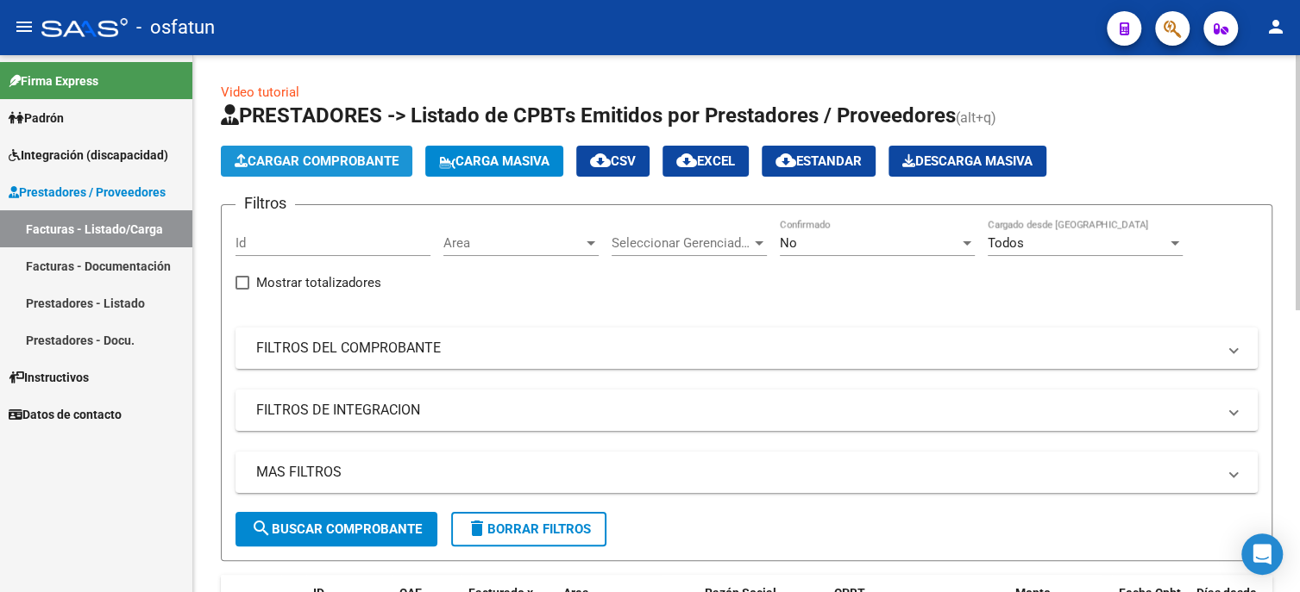
click at [341, 165] on span "Cargar Comprobante" at bounding box center [317, 162] width 164 height 16
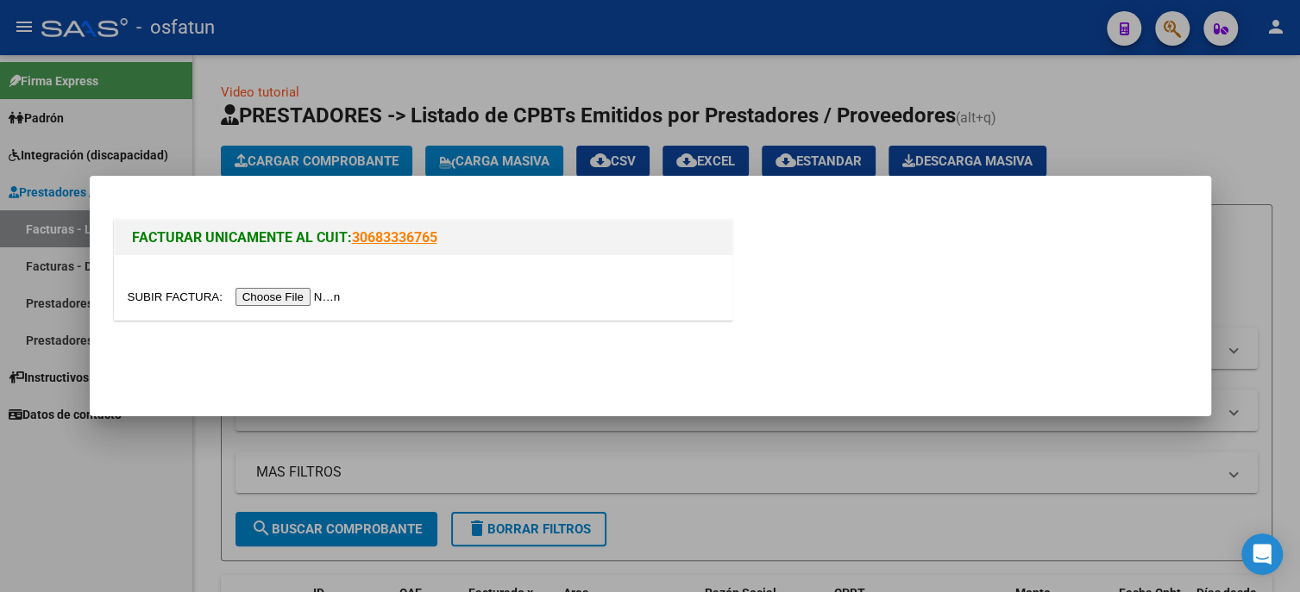
click at [315, 303] on input "file" at bounding box center [237, 297] width 218 height 18
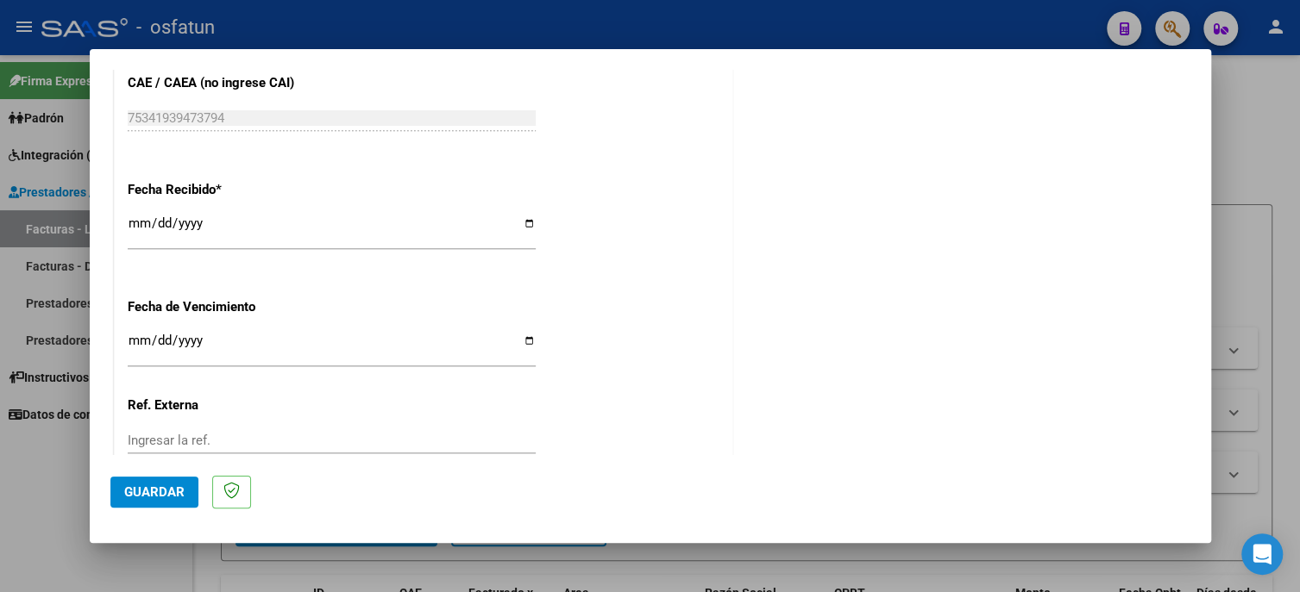
scroll to position [1143, 0]
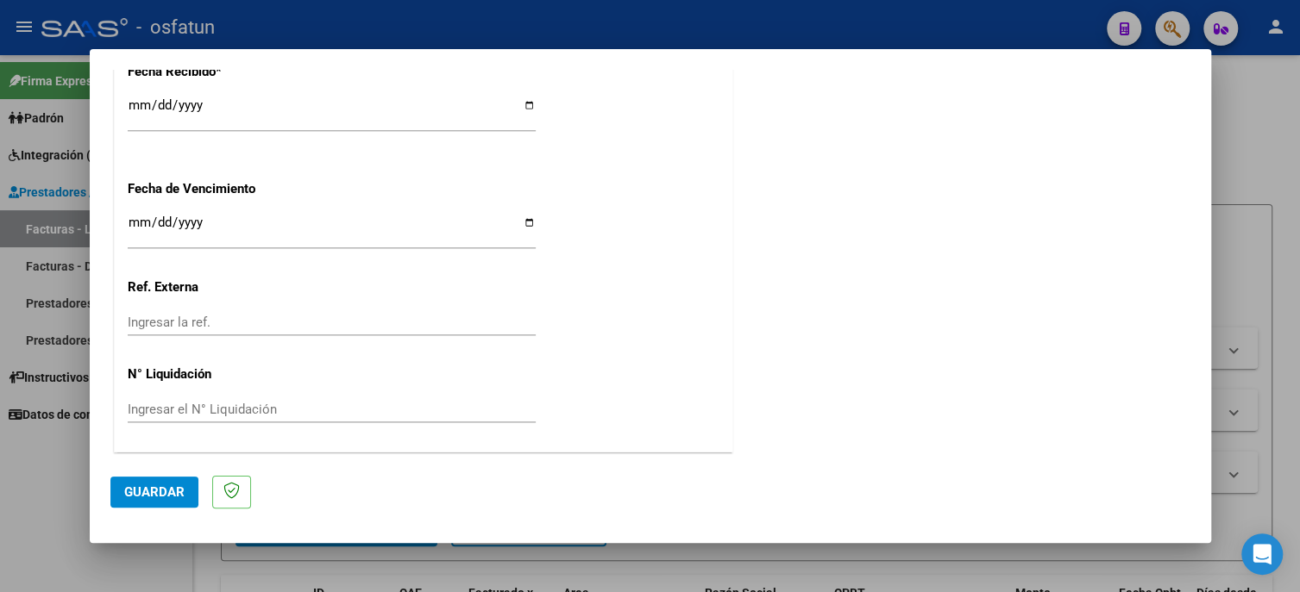
click at [159, 497] on span "Guardar" at bounding box center [154, 493] width 60 height 16
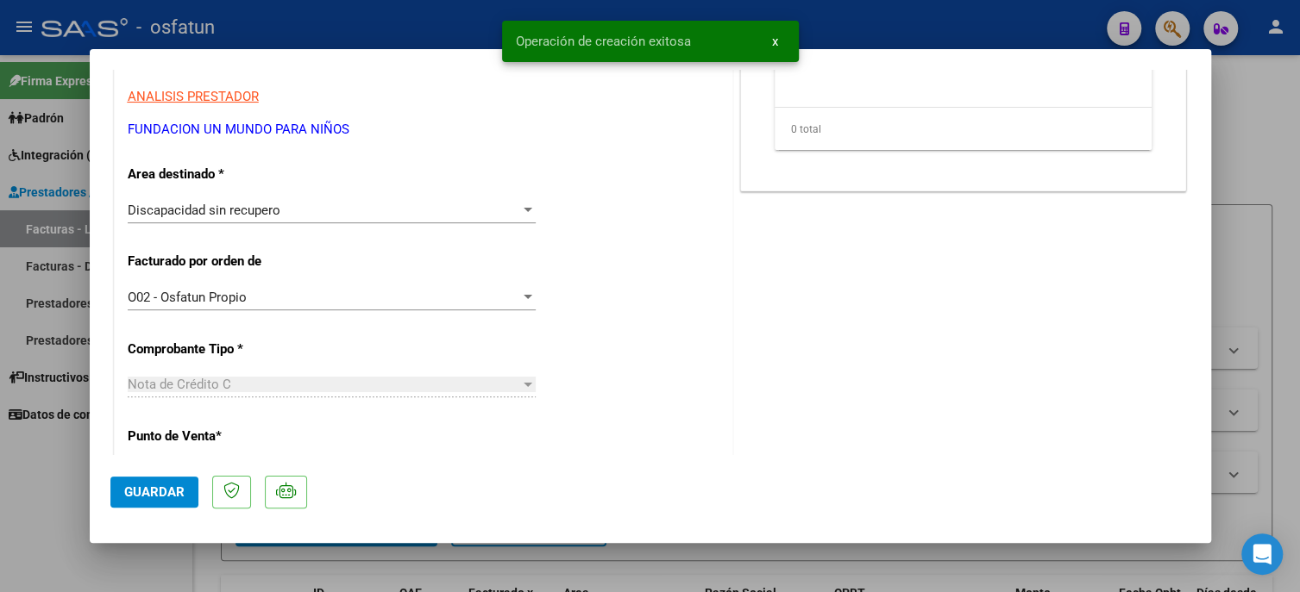
click at [25, 491] on div at bounding box center [650, 296] width 1300 height 592
type input "$ 0,00"
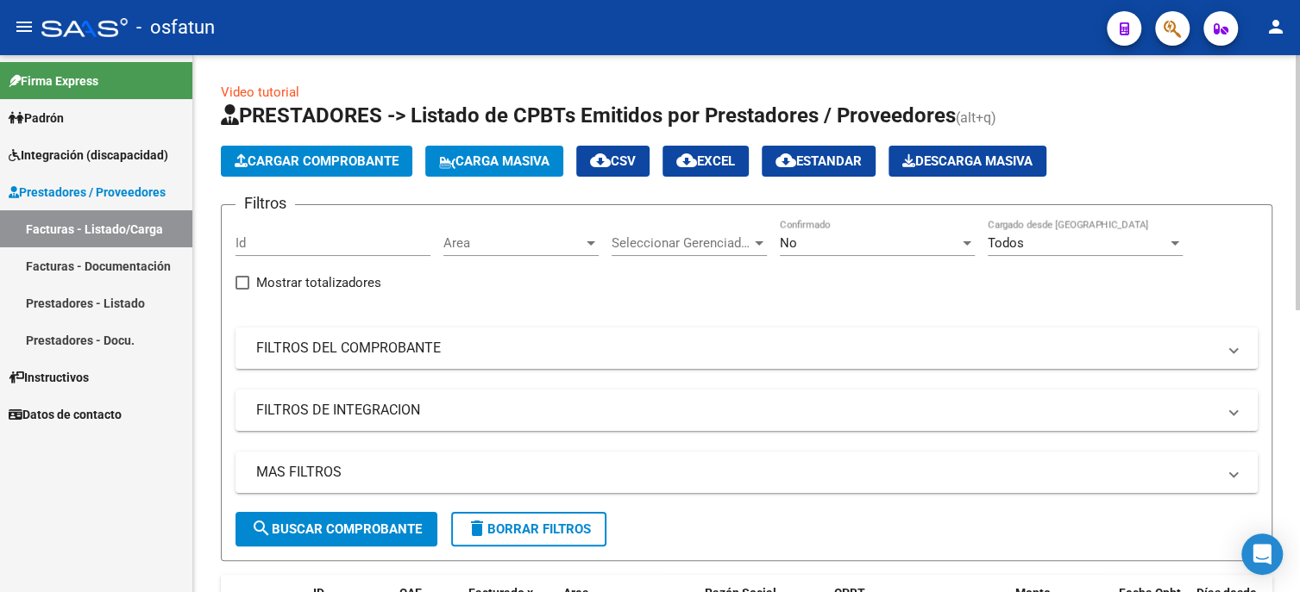
click at [391, 164] on span "Cargar Comprobante" at bounding box center [317, 162] width 164 height 16
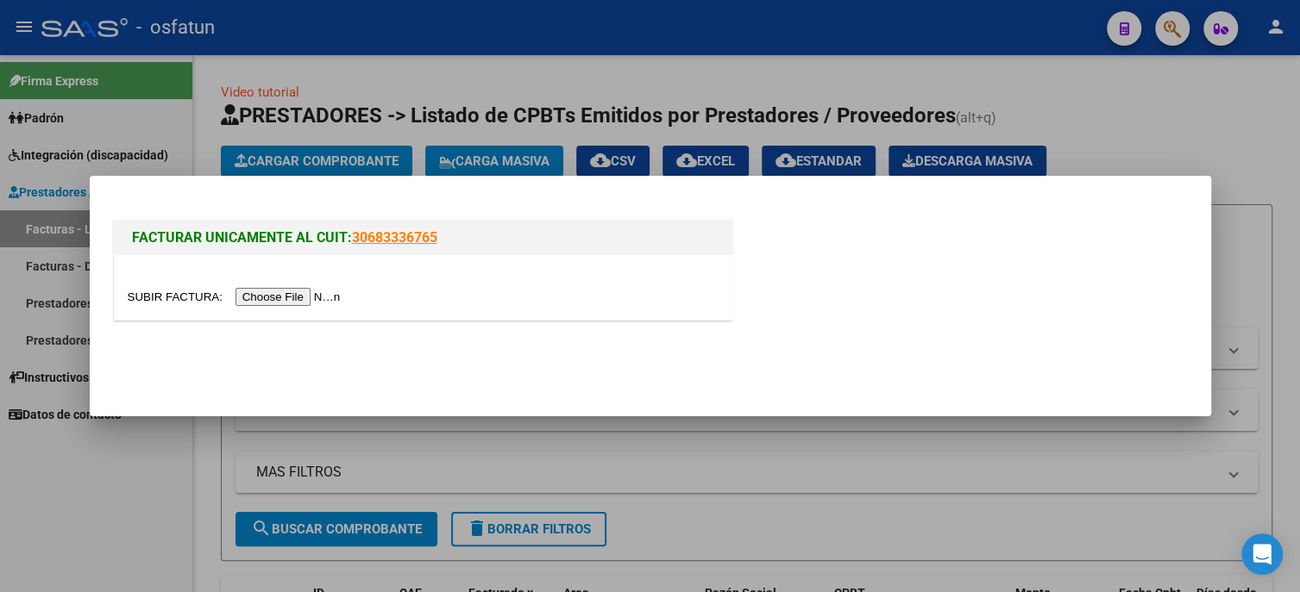
click at [313, 303] on input "file" at bounding box center [237, 297] width 218 height 18
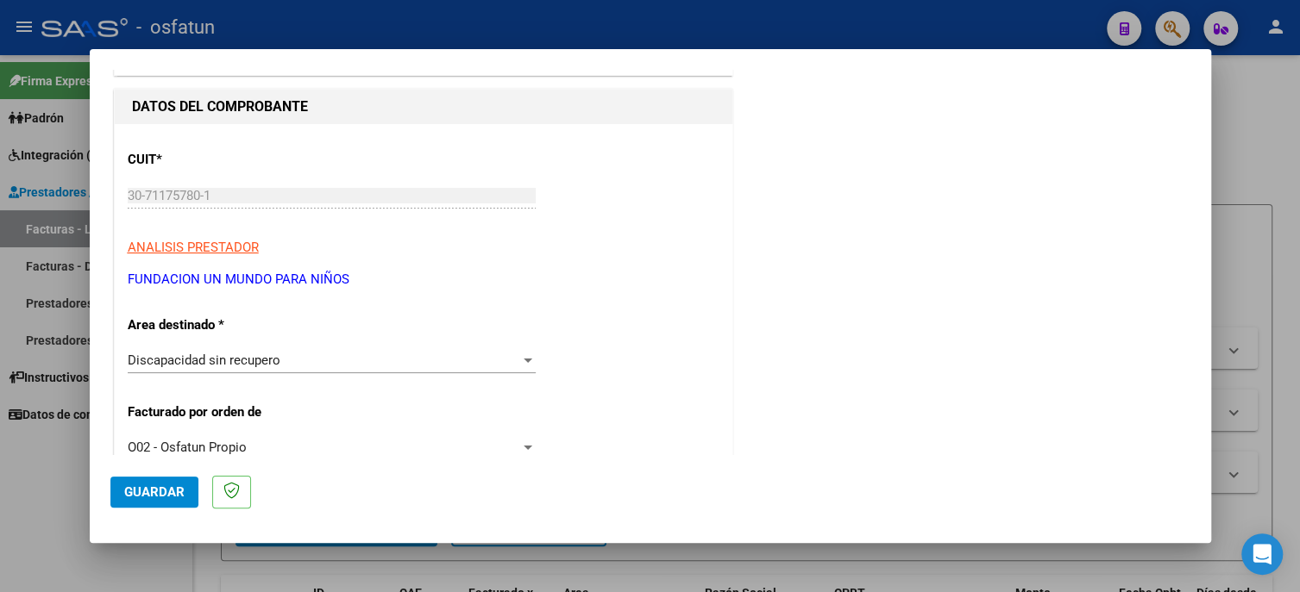
scroll to position [172, 0]
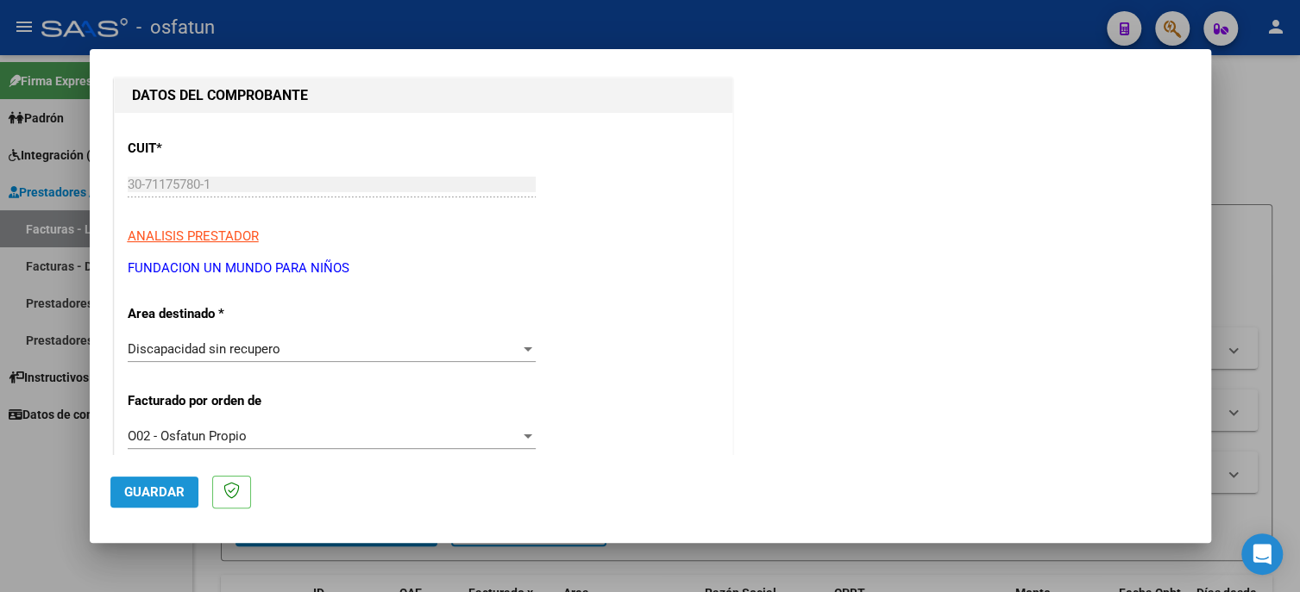
click at [178, 488] on span "Guardar" at bounding box center [154, 493] width 60 height 16
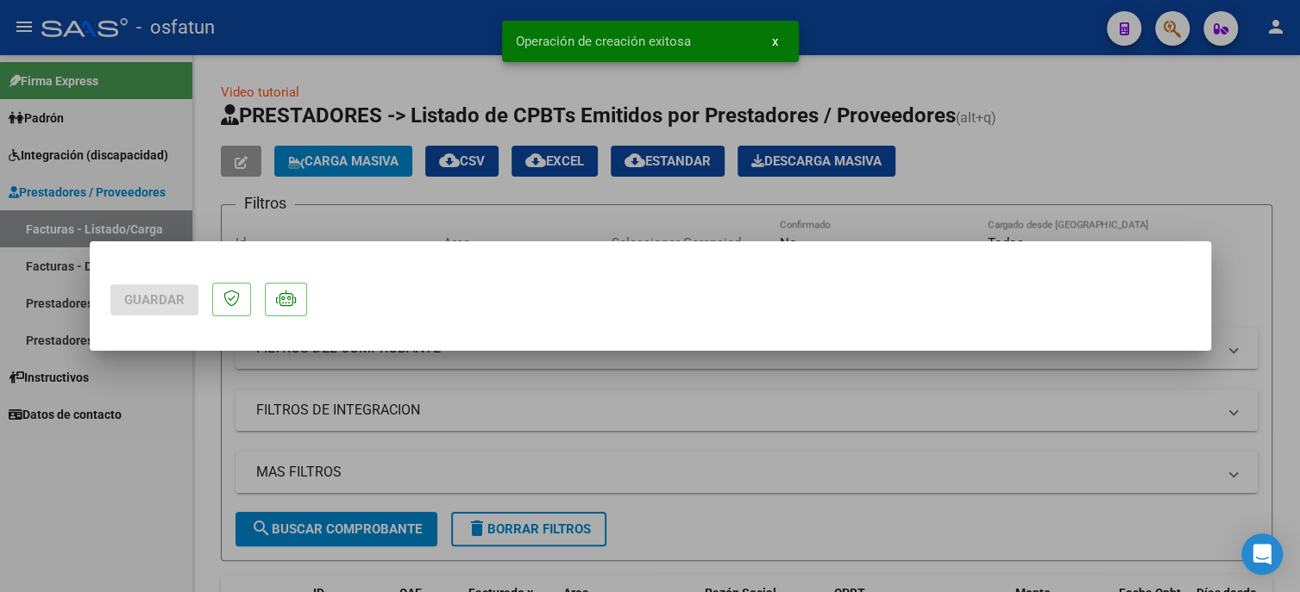
scroll to position [0, 0]
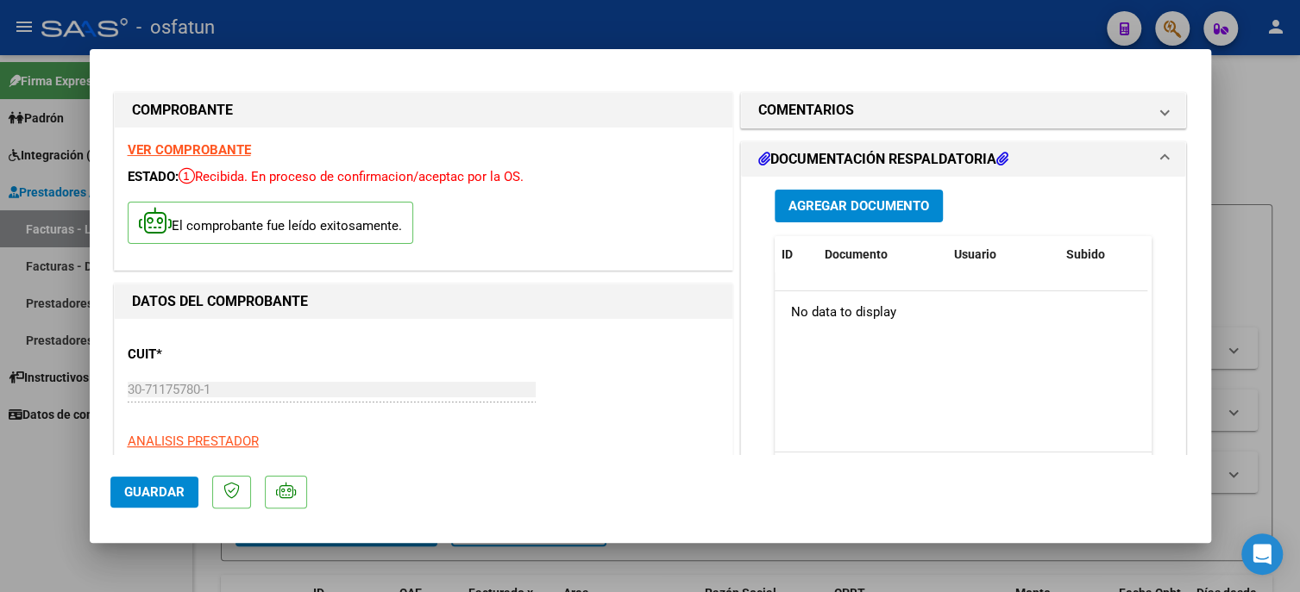
drag, startPoint x: 47, startPoint y: 508, endPoint x: 94, endPoint y: 507, distance: 47.4
click at [47, 507] on div at bounding box center [650, 296] width 1300 height 592
type input "$ 0,00"
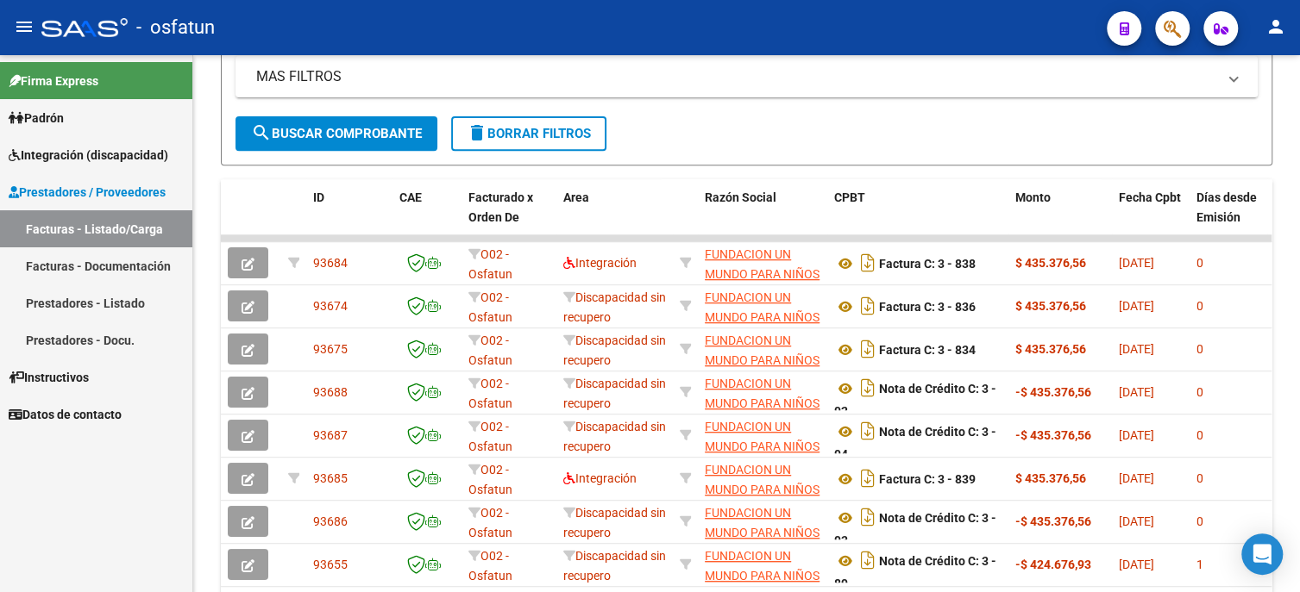
scroll to position [431, 0]
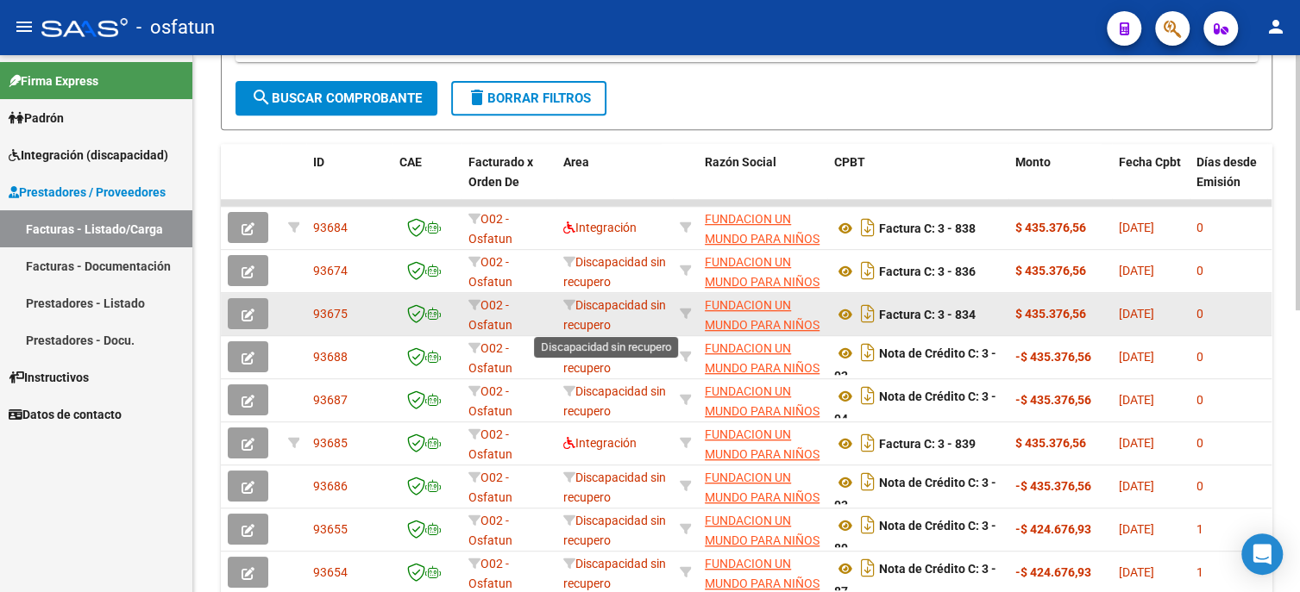
click at [623, 305] on span "Discapacidad sin recupero" at bounding box center [614, 315] width 103 height 34
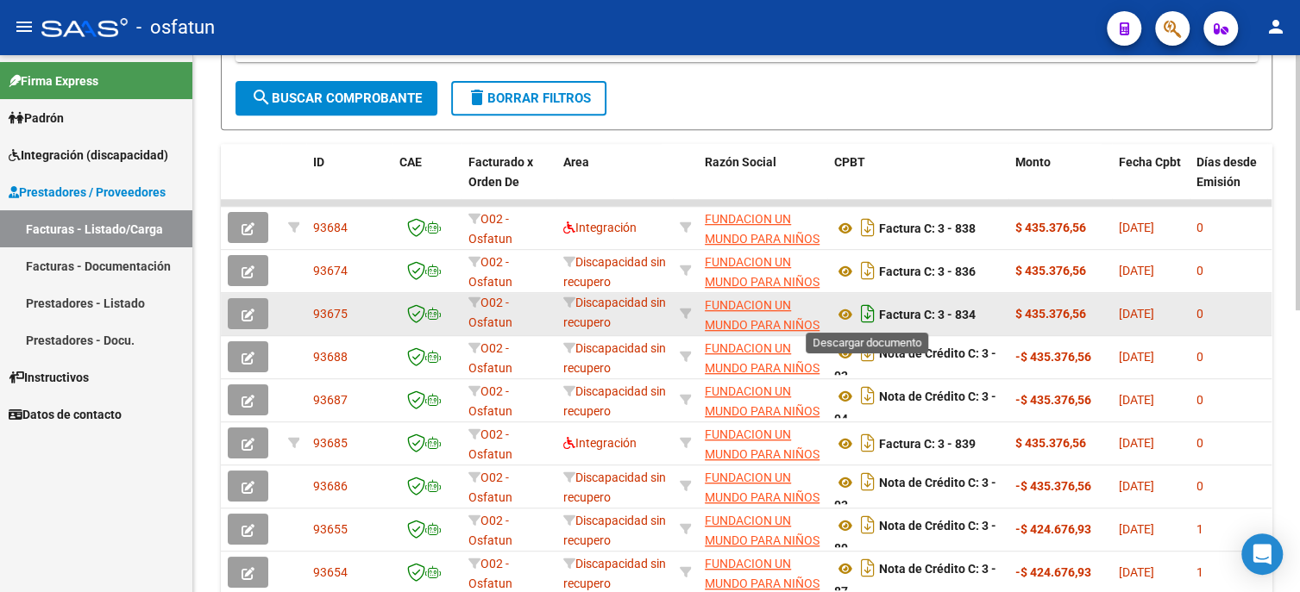
click at [867, 316] on icon "Descargar documento" at bounding box center [867, 314] width 22 height 28
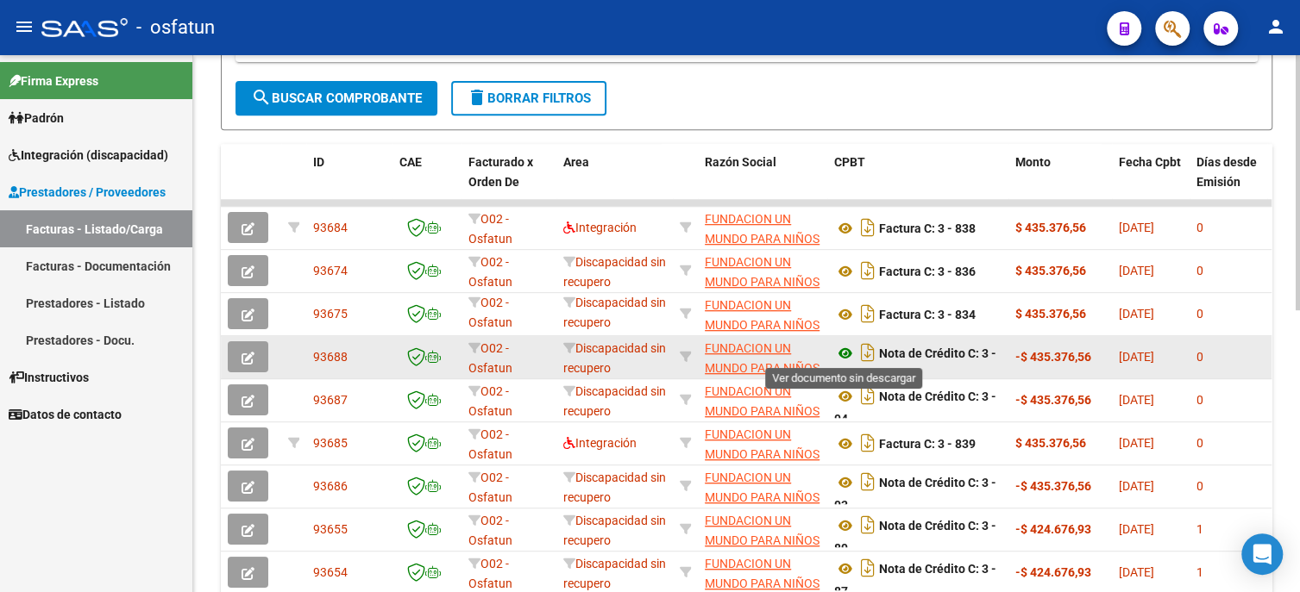
click at [842, 347] on icon at bounding box center [845, 353] width 22 height 21
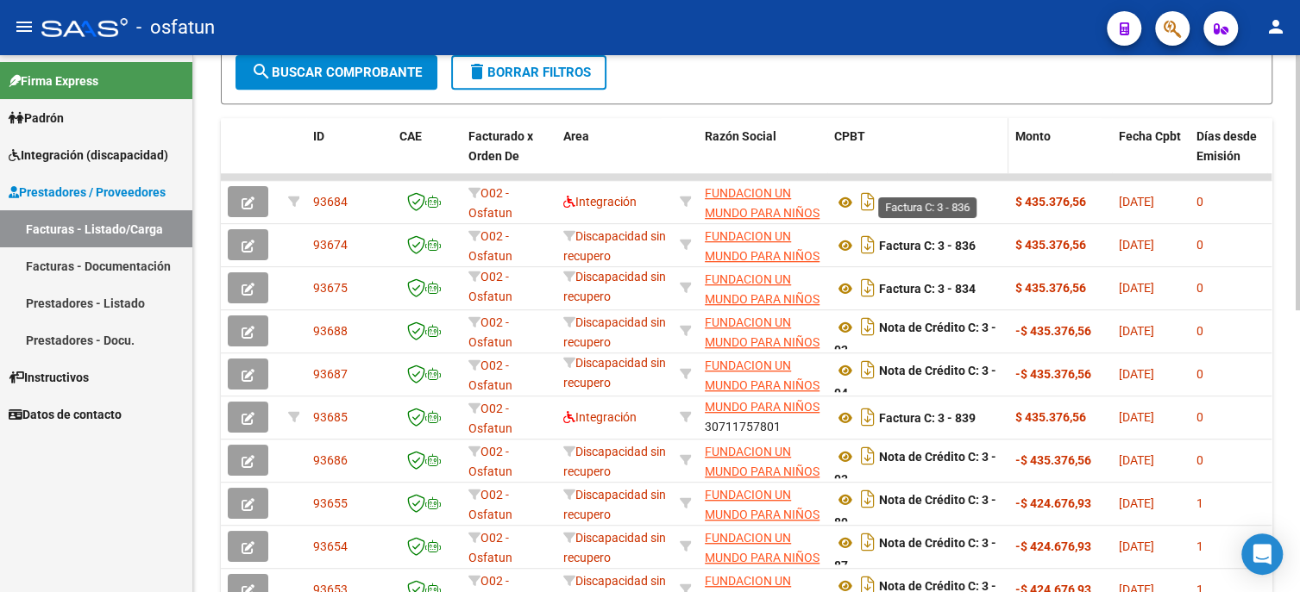
scroll to position [431, 0]
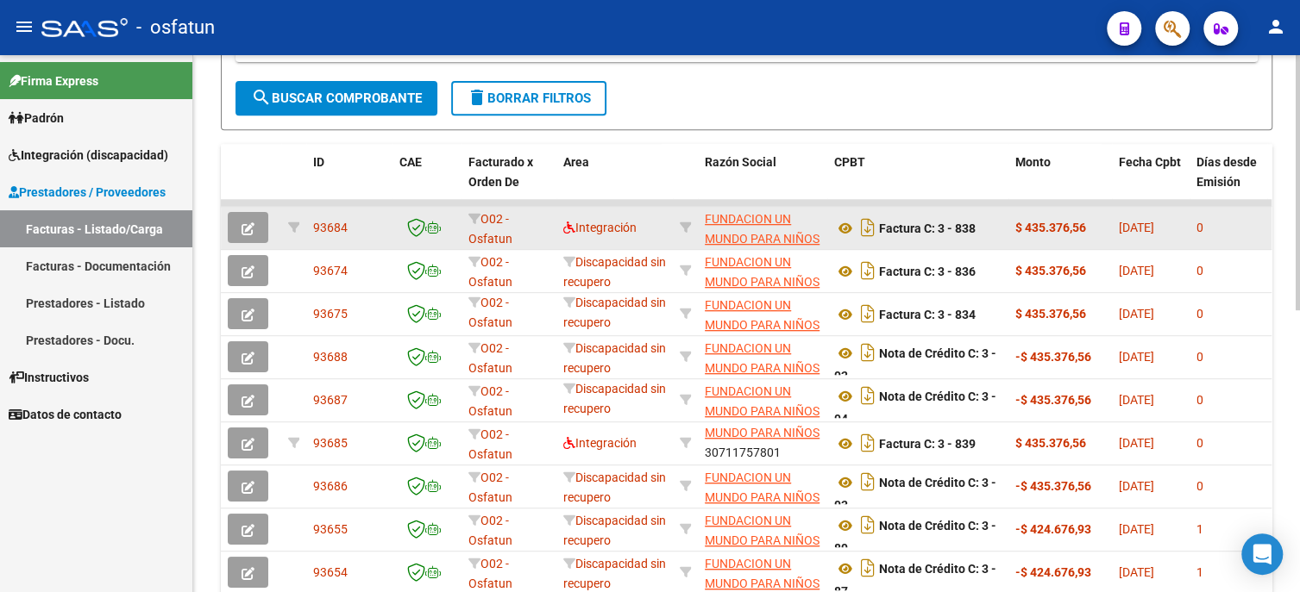
click at [243, 230] on icon "button" at bounding box center [247, 228] width 13 height 13
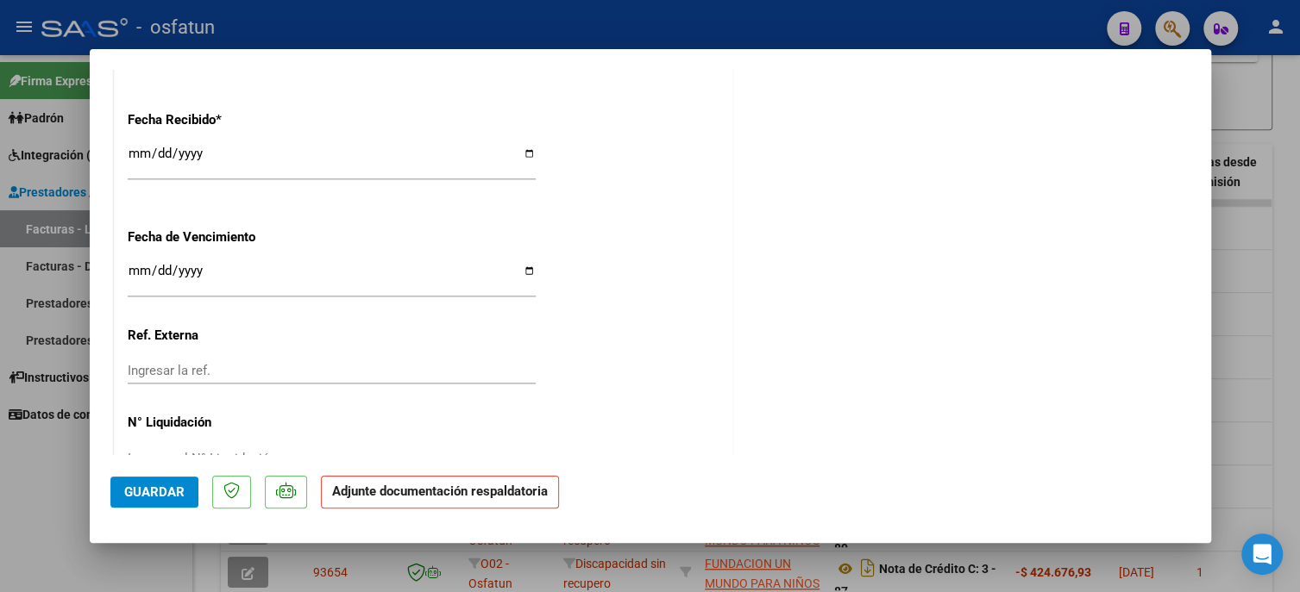
scroll to position [1278, 0]
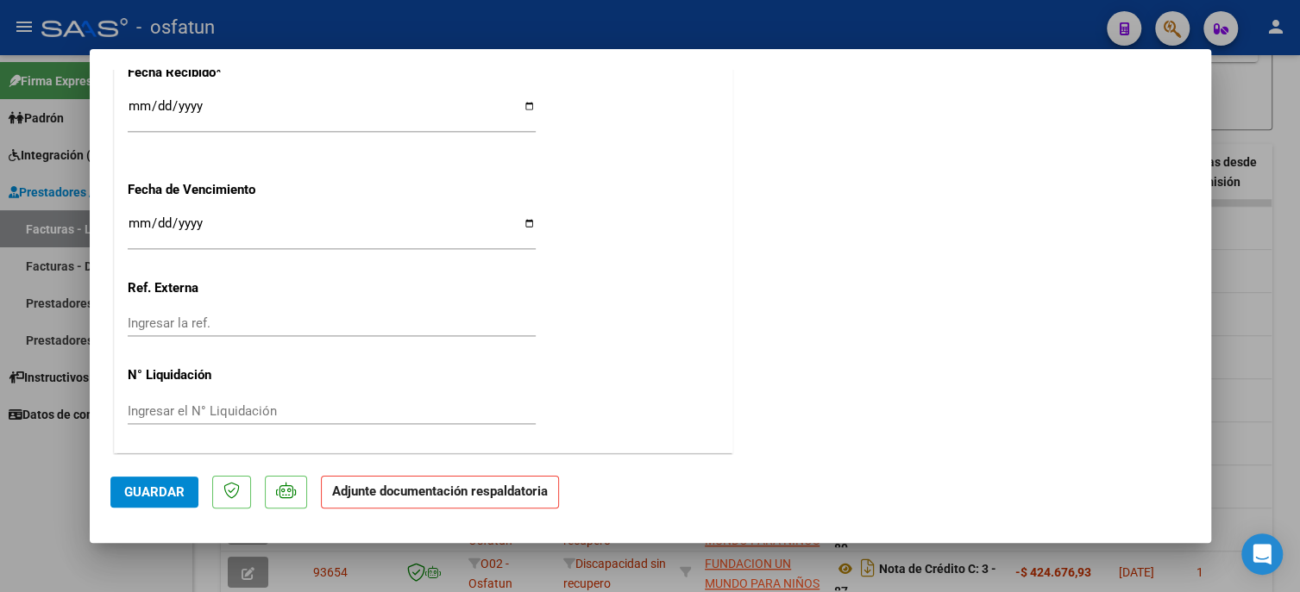
click at [129, 498] on span "Guardar" at bounding box center [154, 493] width 60 height 16
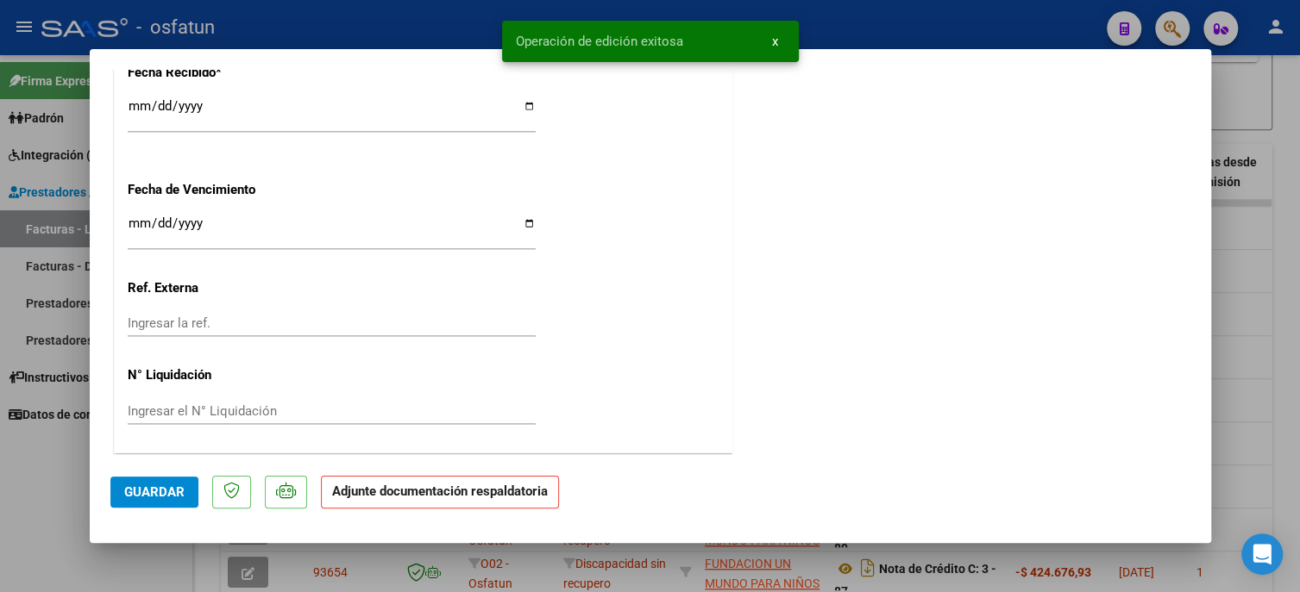
click at [63, 504] on div at bounding box center [650, 296] width 1300 height 592
type input "$ 0,00"
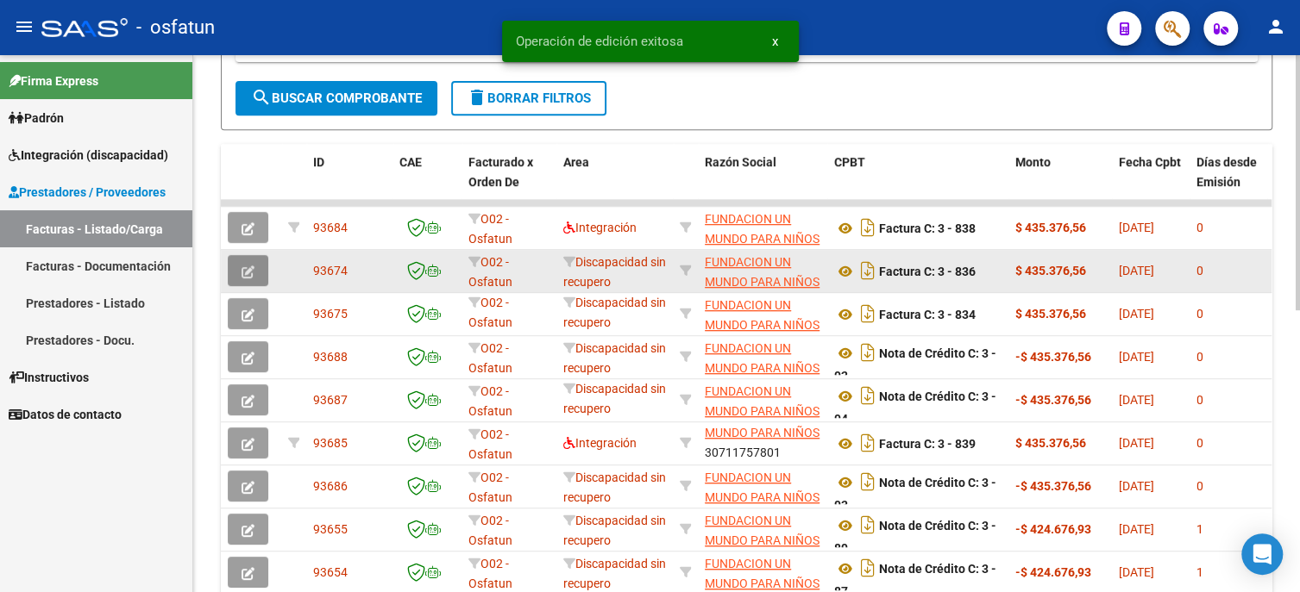
click at [244, 274] on icon "button" at bounding box center [247, 272] width 13 height 13
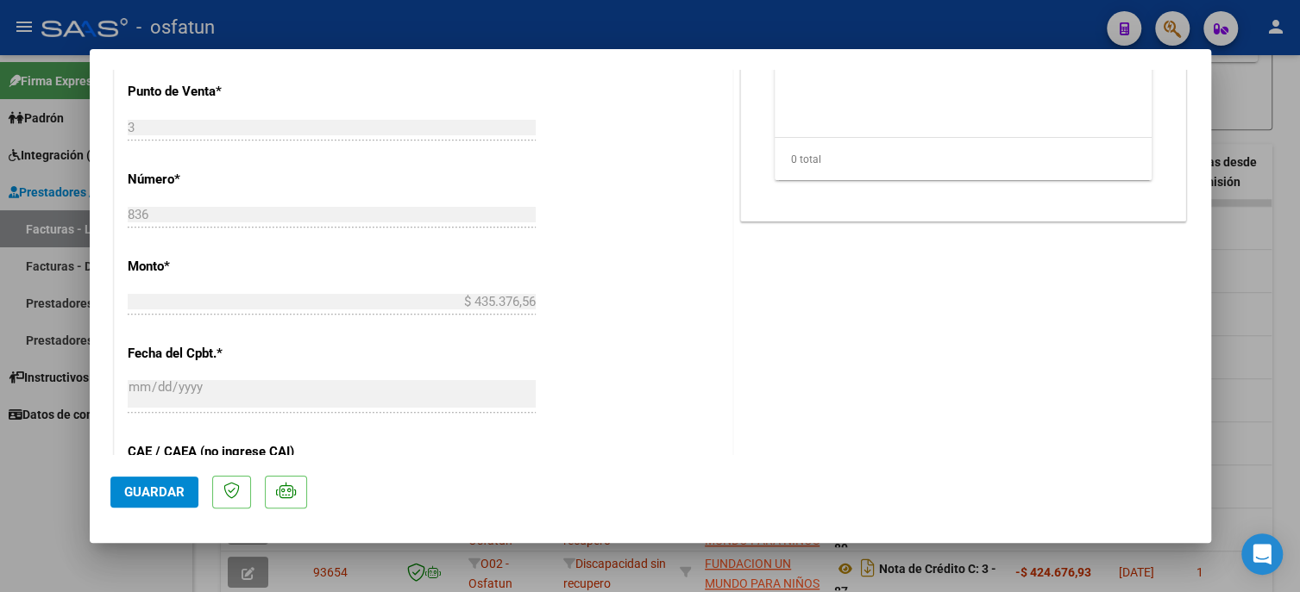
scroll to position [596, 0]
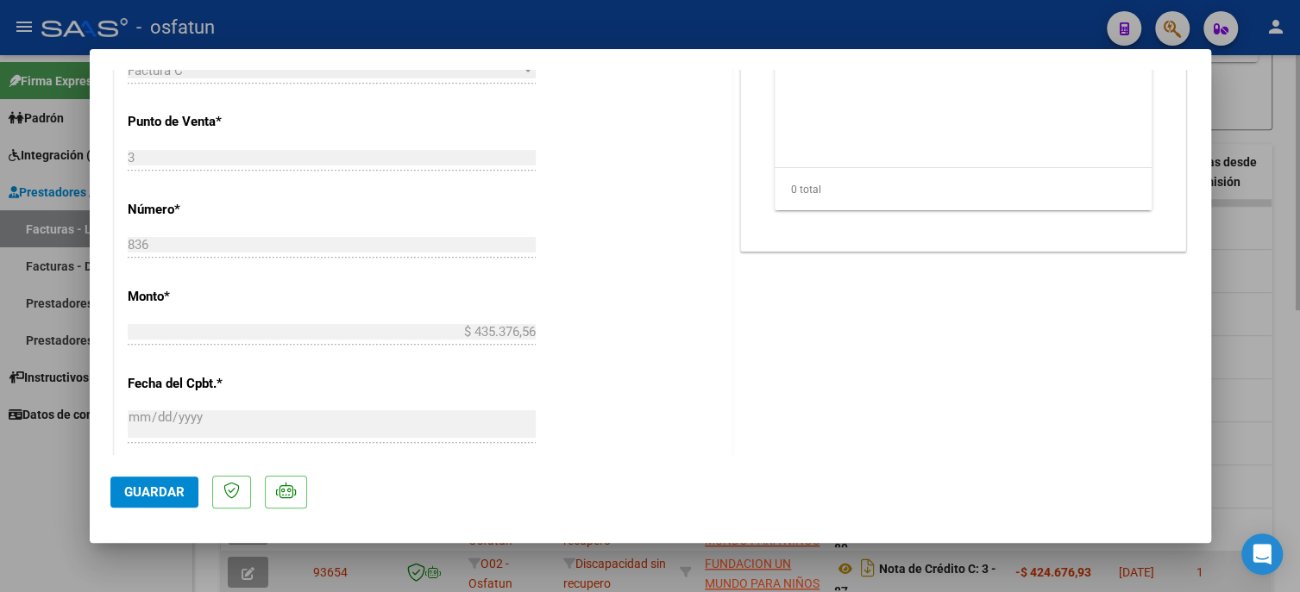
click at [1160, 562] on div at bounding box center [650, 296] width 1300 height 592
type input "$ 0,00"
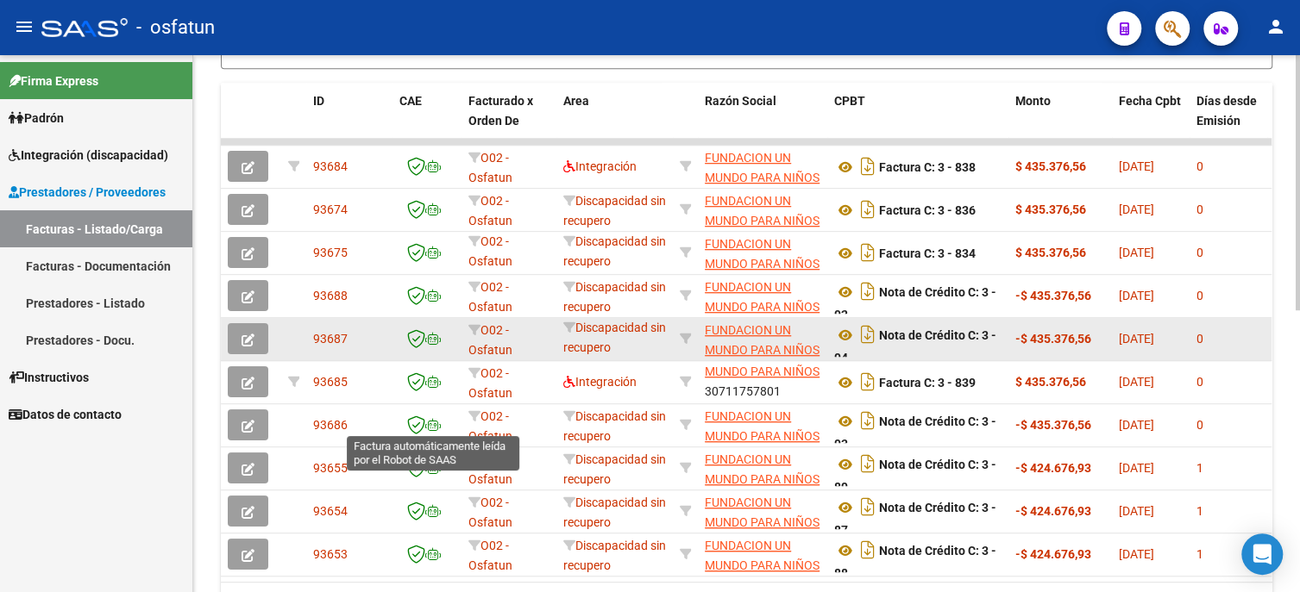
scroll to position [517, 0]
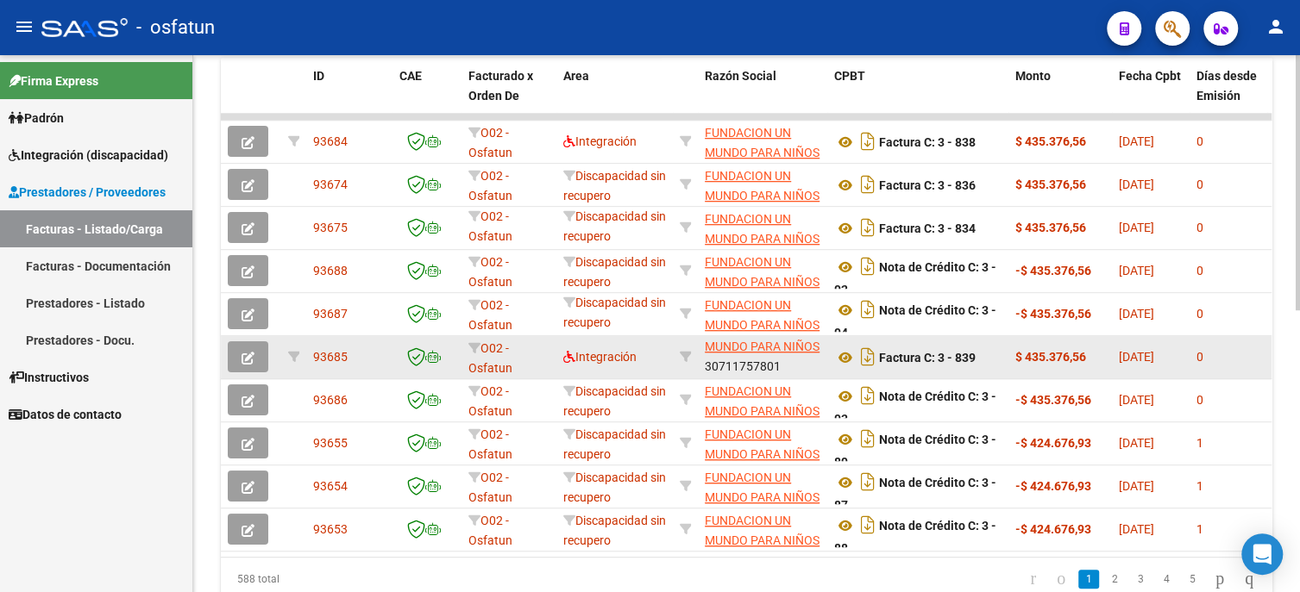
click at [247, 359] on icon "button" at bounding box center [247, 358] width 13 height 13
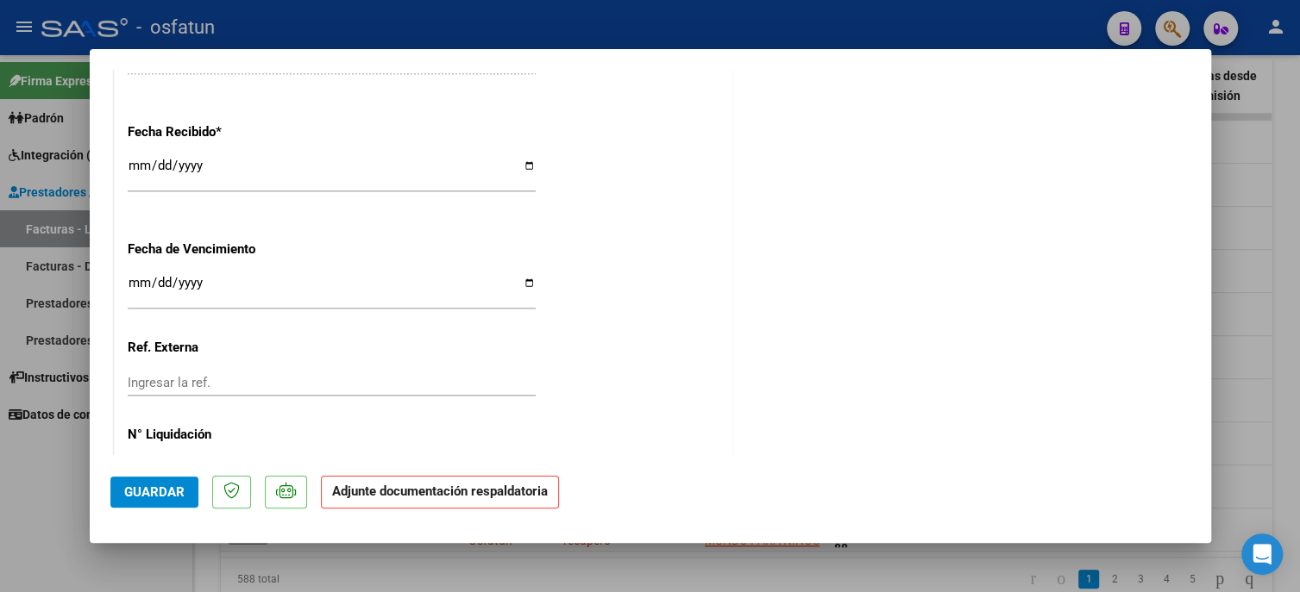
scroll to position [1278, 0]
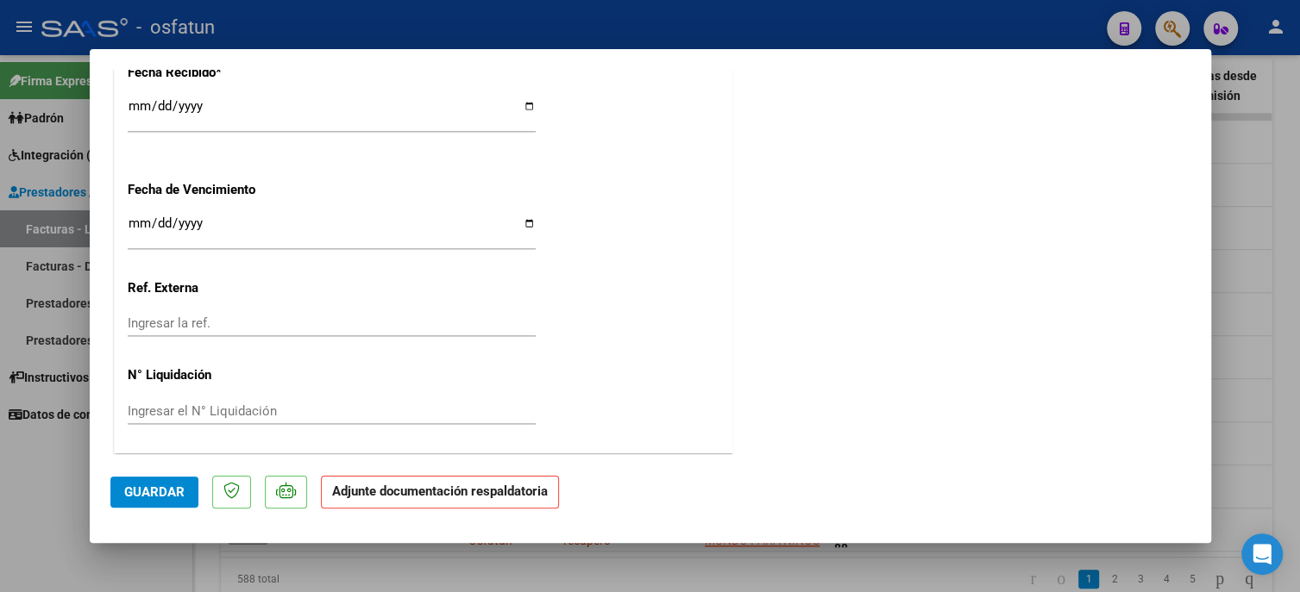
click at [135, 488] on span "Guardar" at bounding box center [154, 493] width 60 height 16
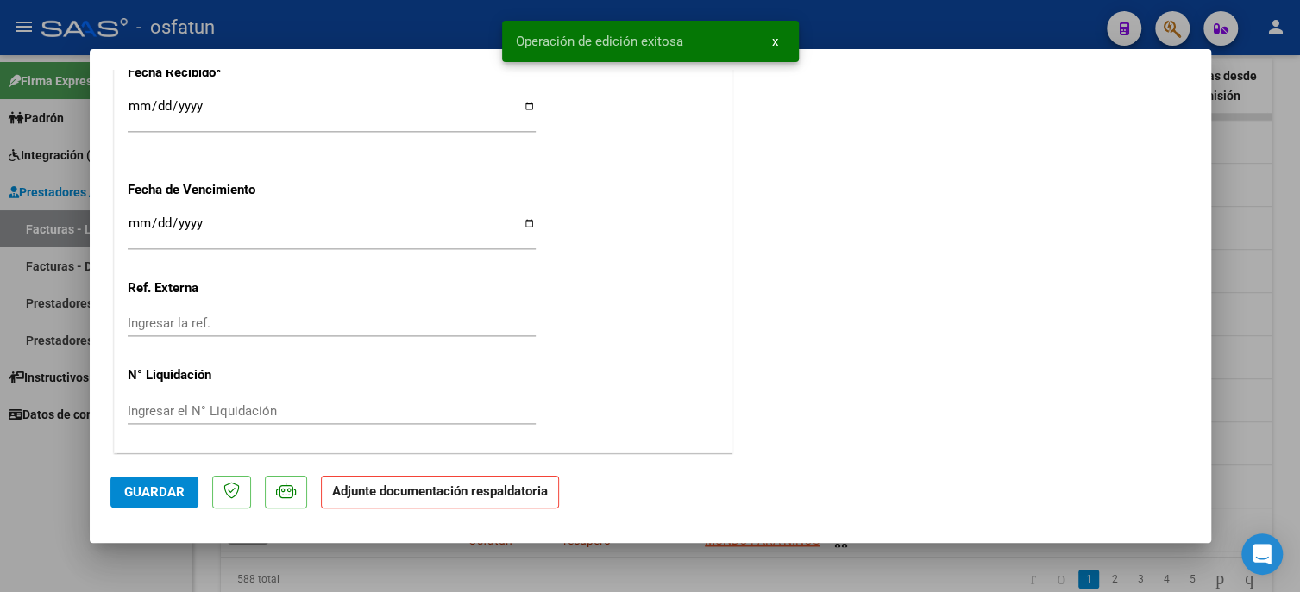
click at [73, 499] on div at bounding box center [650, 296] width 1300 height 592
type input "$ 0,00"
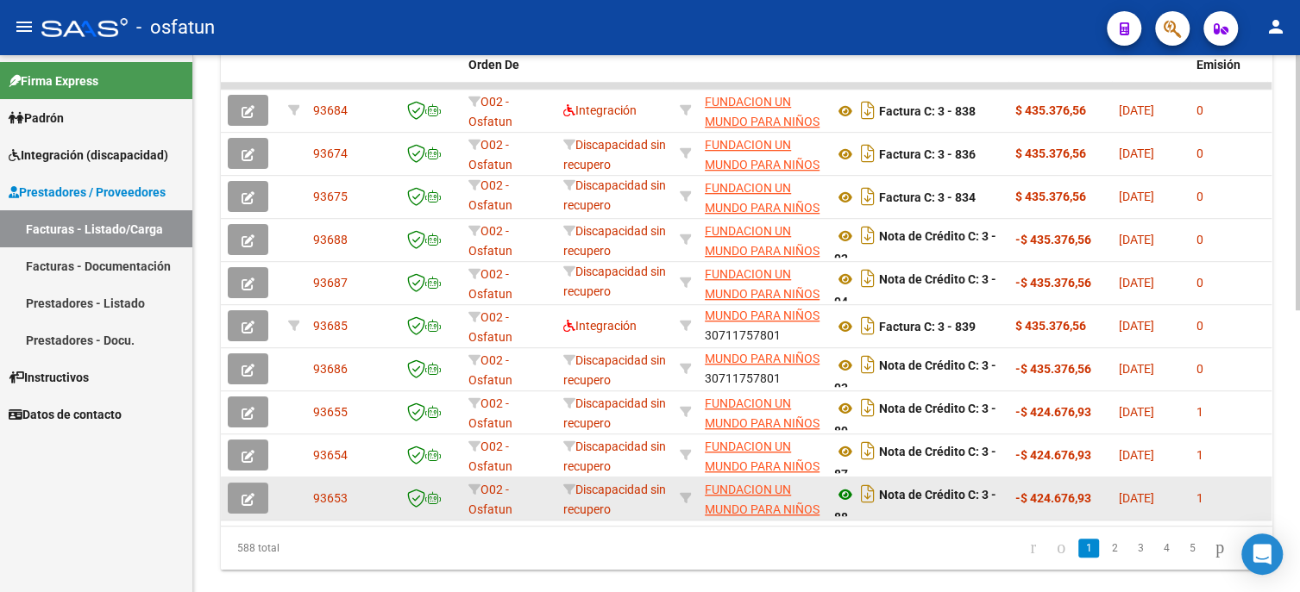
scroll to position [592, 0]
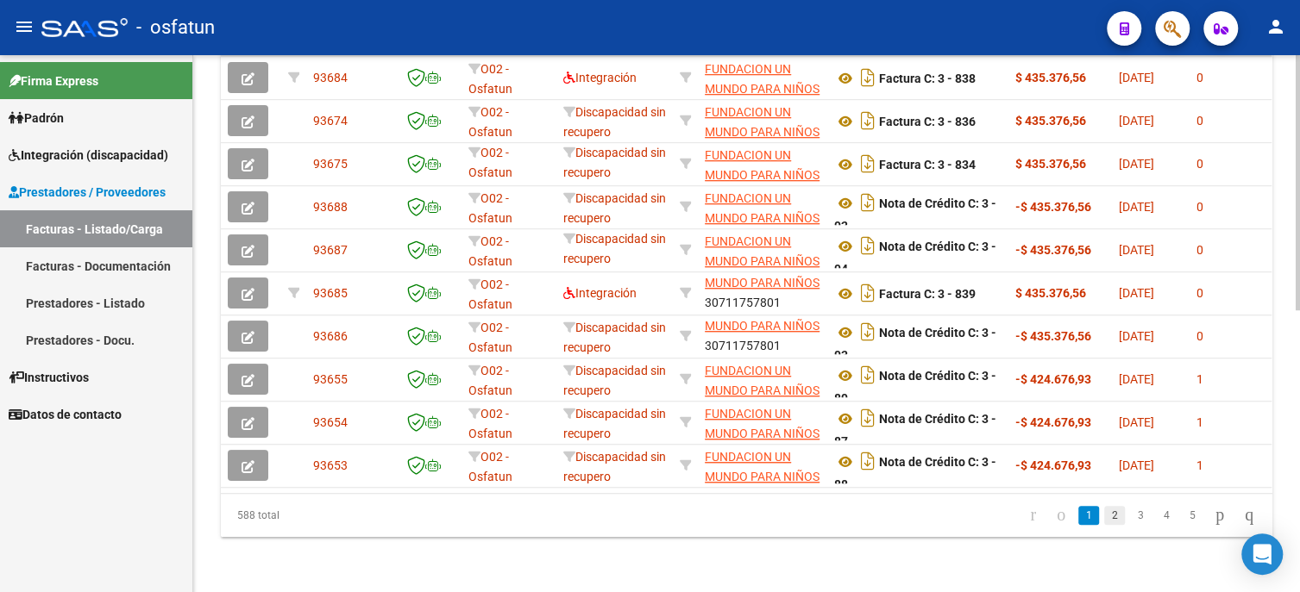
click at [1106, 517] on link "2" at bounding box center [1114, 515] width 21 height 19
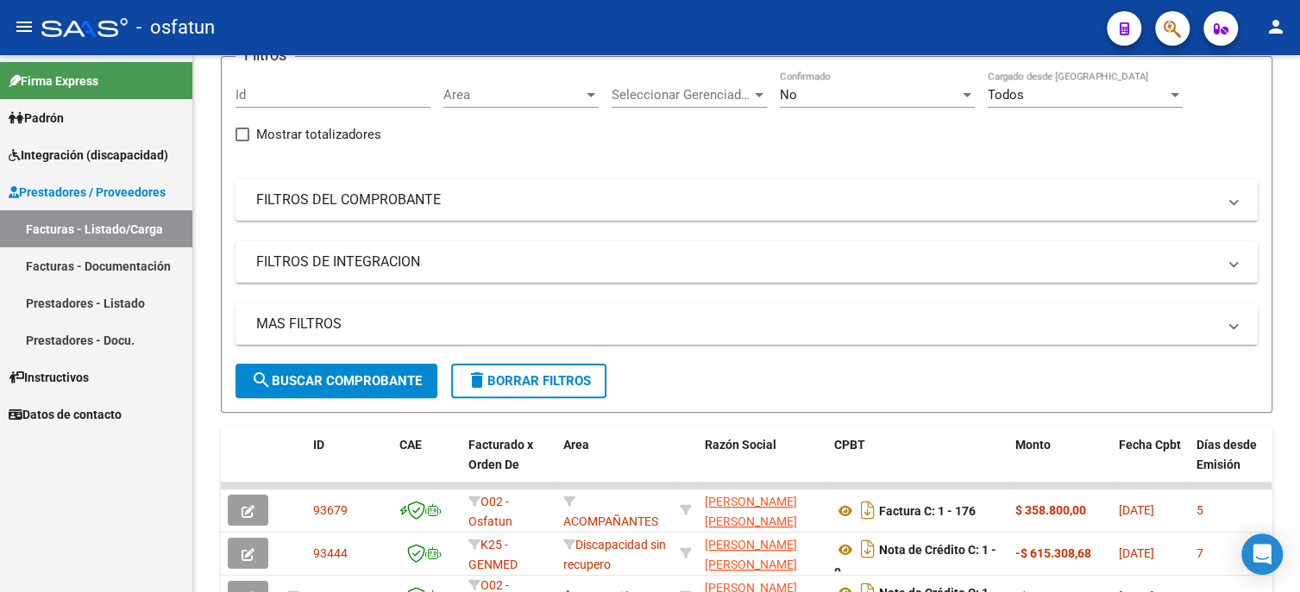
scroll to position [0, 0]
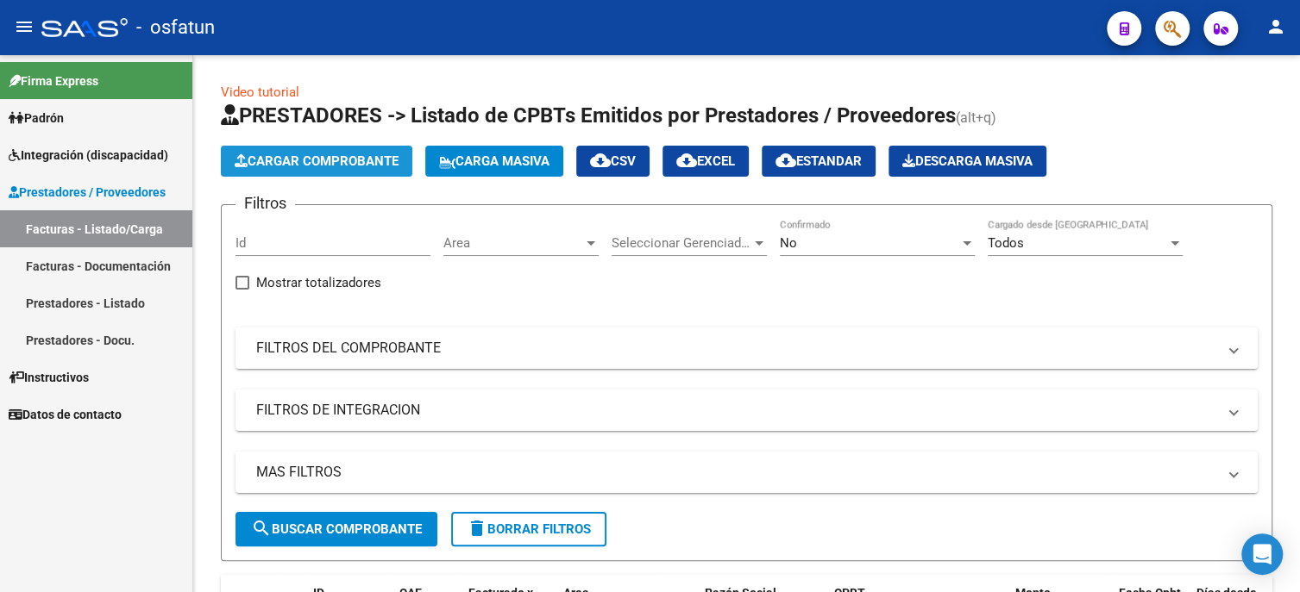
click at [285, 164] on span "Cargar Comprobante" at bounding box center [317, 162] width 164 height 16
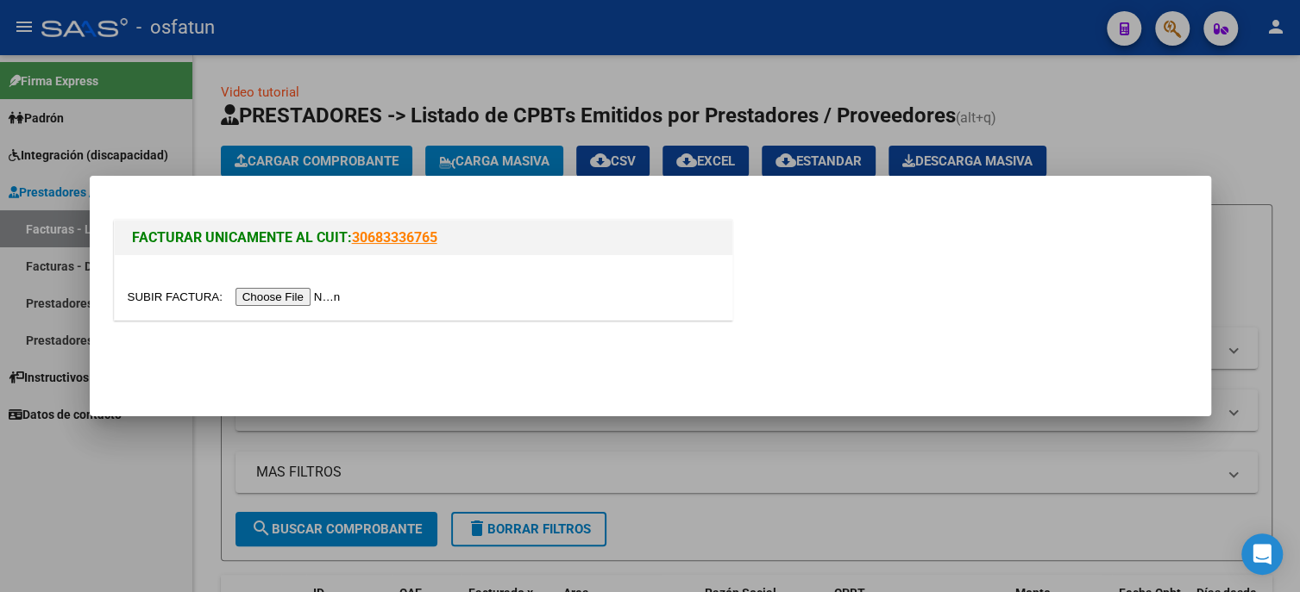
click at [282, 301] on input "file" at bounding box center [237, 297] width 218 height 18
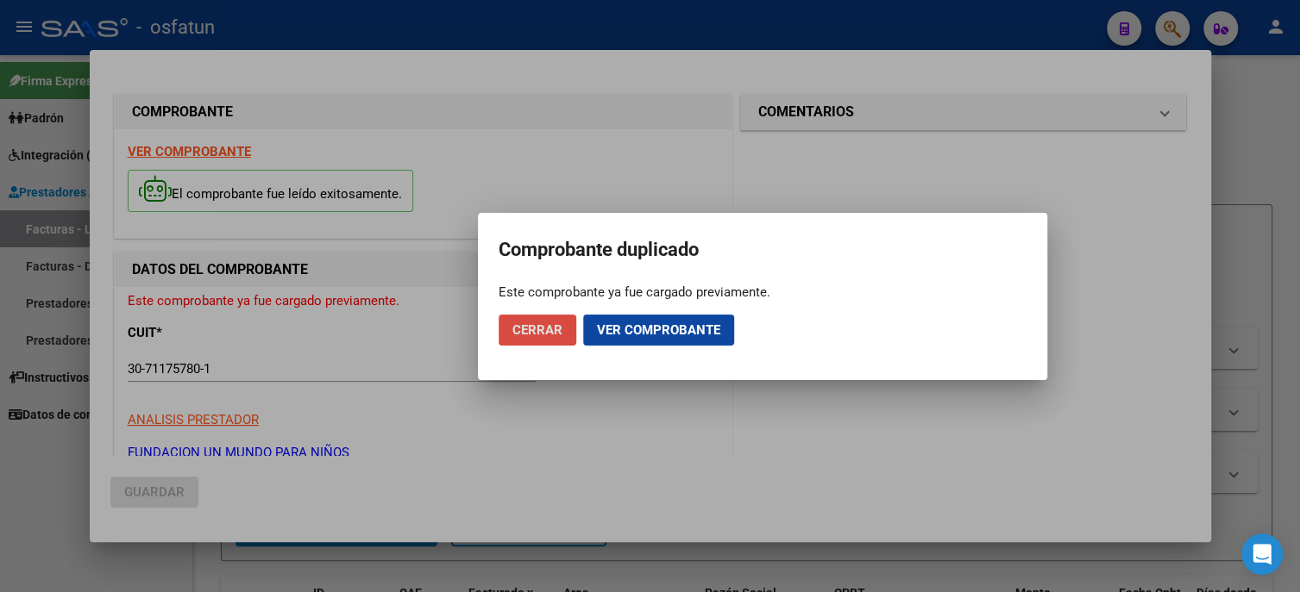
click at [523, 334] on span "Cerrar" at bounding box center [537, 331] width 50 height 16
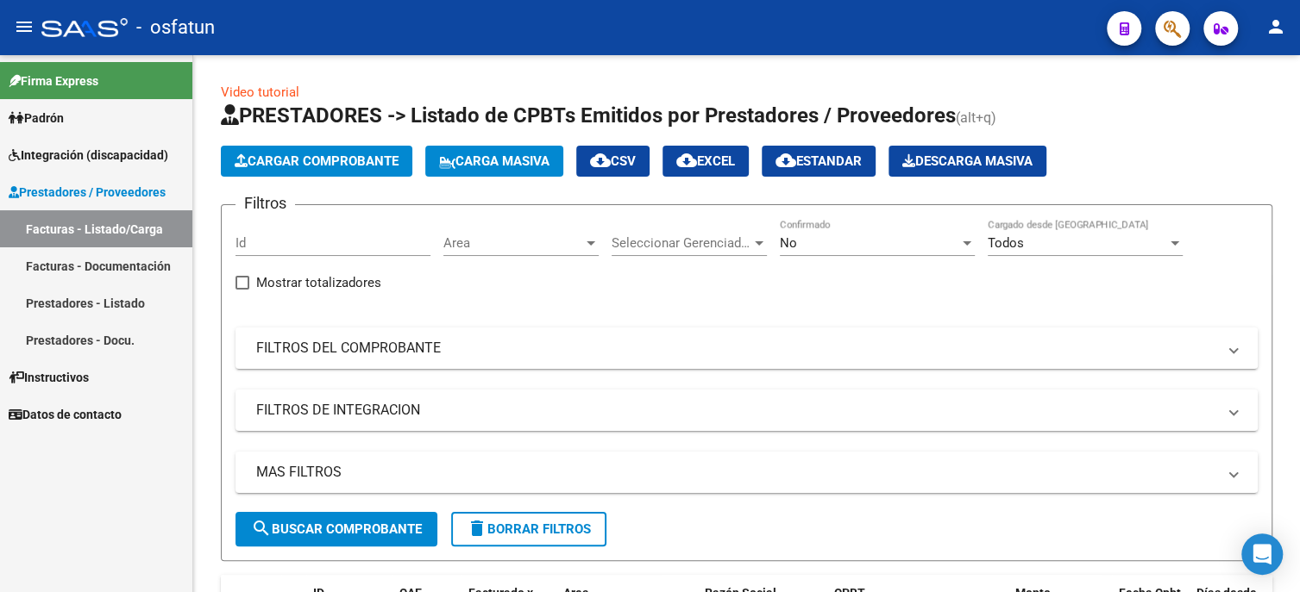
click at [77, 455] on div "Firma Express Padrón Análisis Afiliado Integración (discapacidad) Estado Presen…" at bounding box center [96, 323] width 192 height 537
